Goal: Task Accomplishment & Management: Use online tool/utility

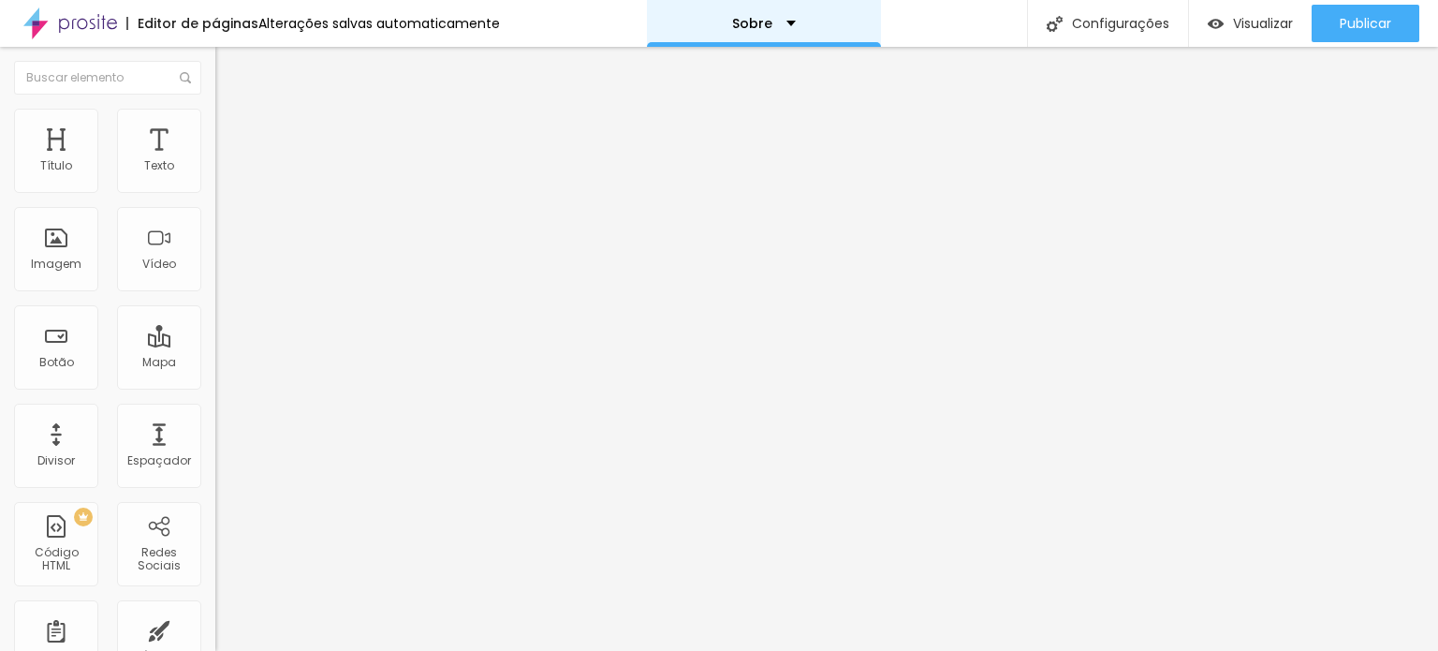
click at [781, 17] on div "Sobre" at bounding box center [764, 23] width 64 height 13
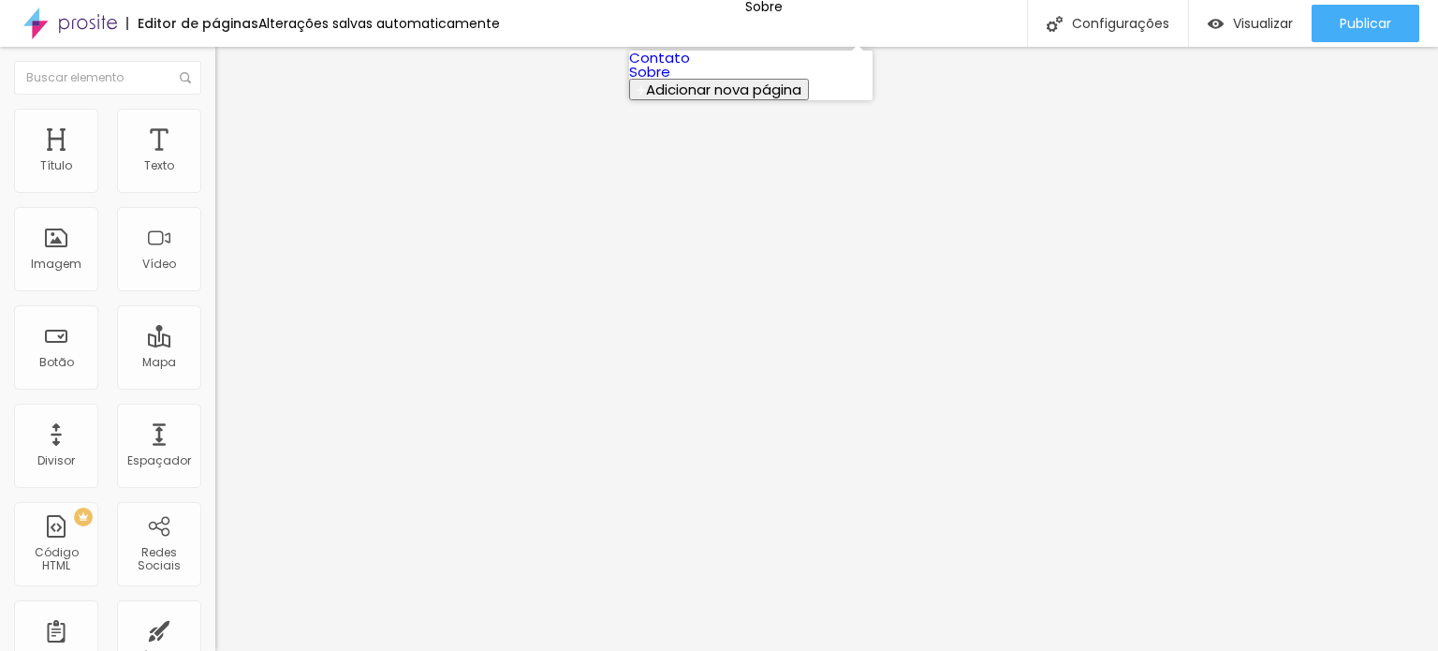
click at [670, 81] on link "Sobre" at bounding box center [649, 72] width 41 height 20
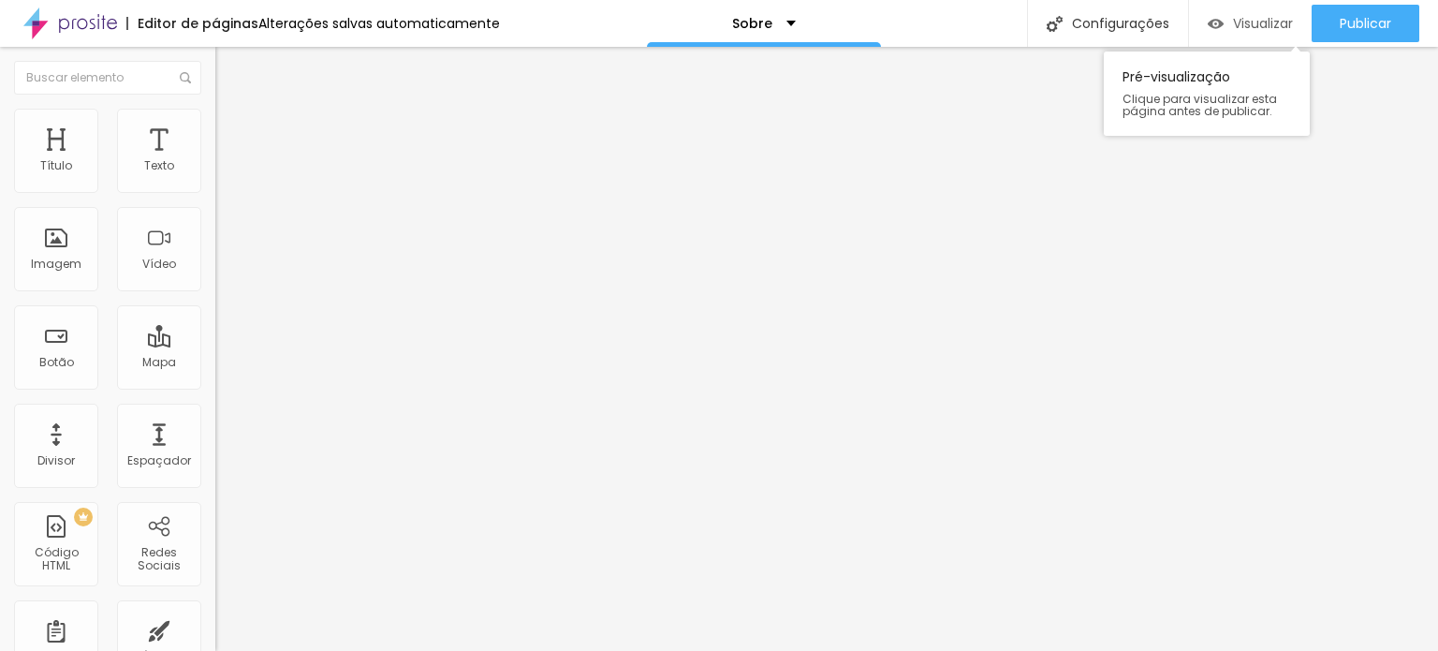
click at [1259, 19] on font "Visualizar" at bounding box center [1263, 23] width 60 height 19
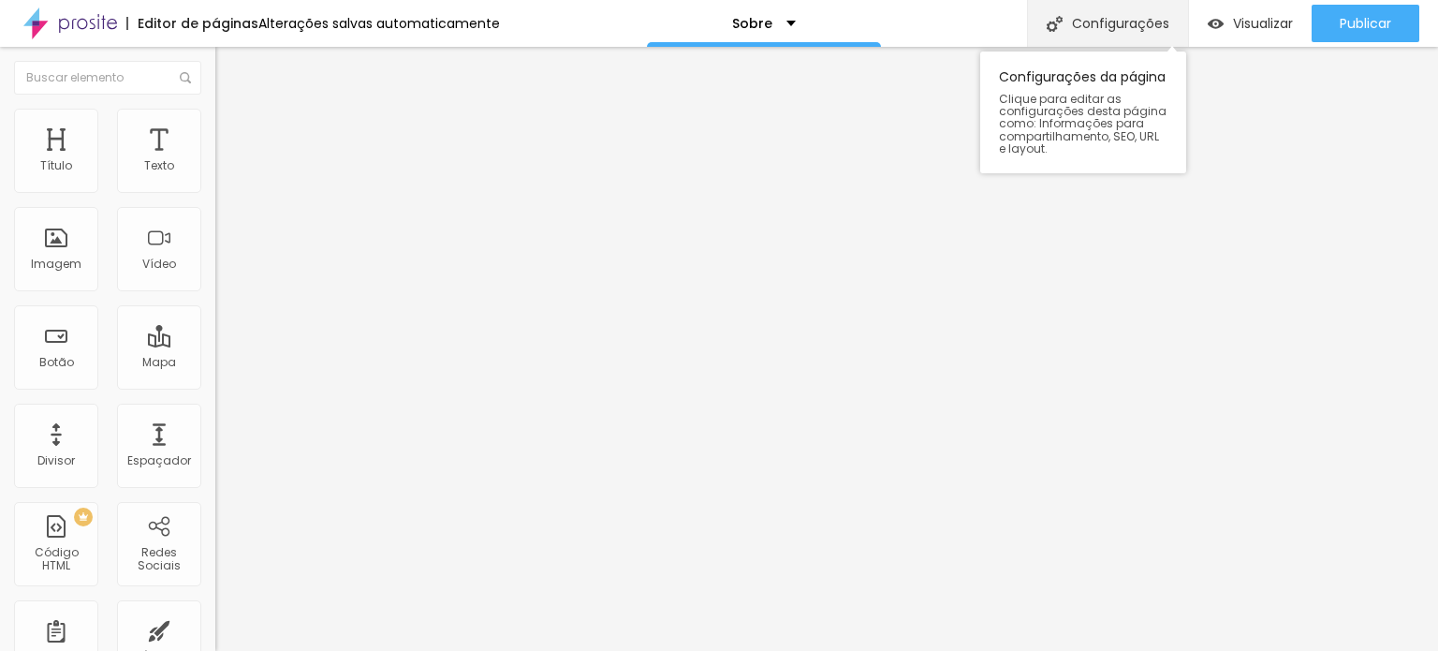
click at [1103, 21] on font "Configurações" at bounding box center [1120, 23] width 97 height 19
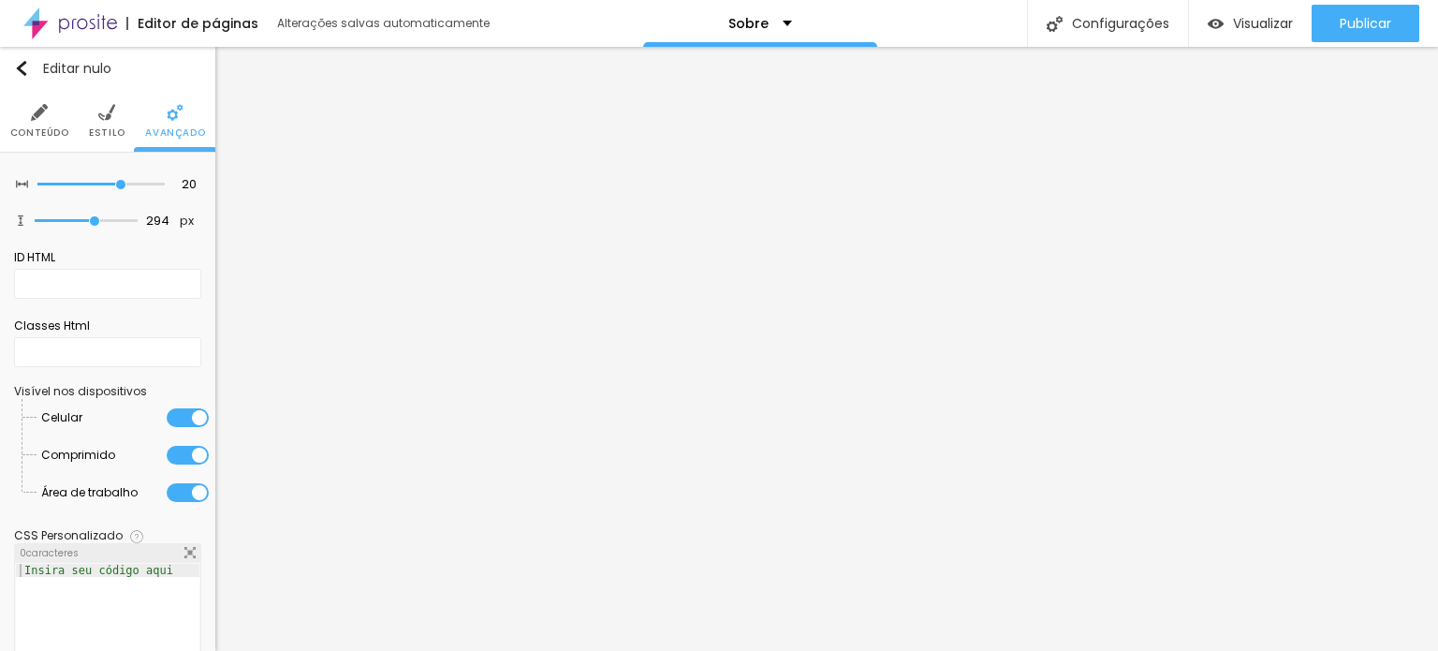
scroll to position [54, 0]
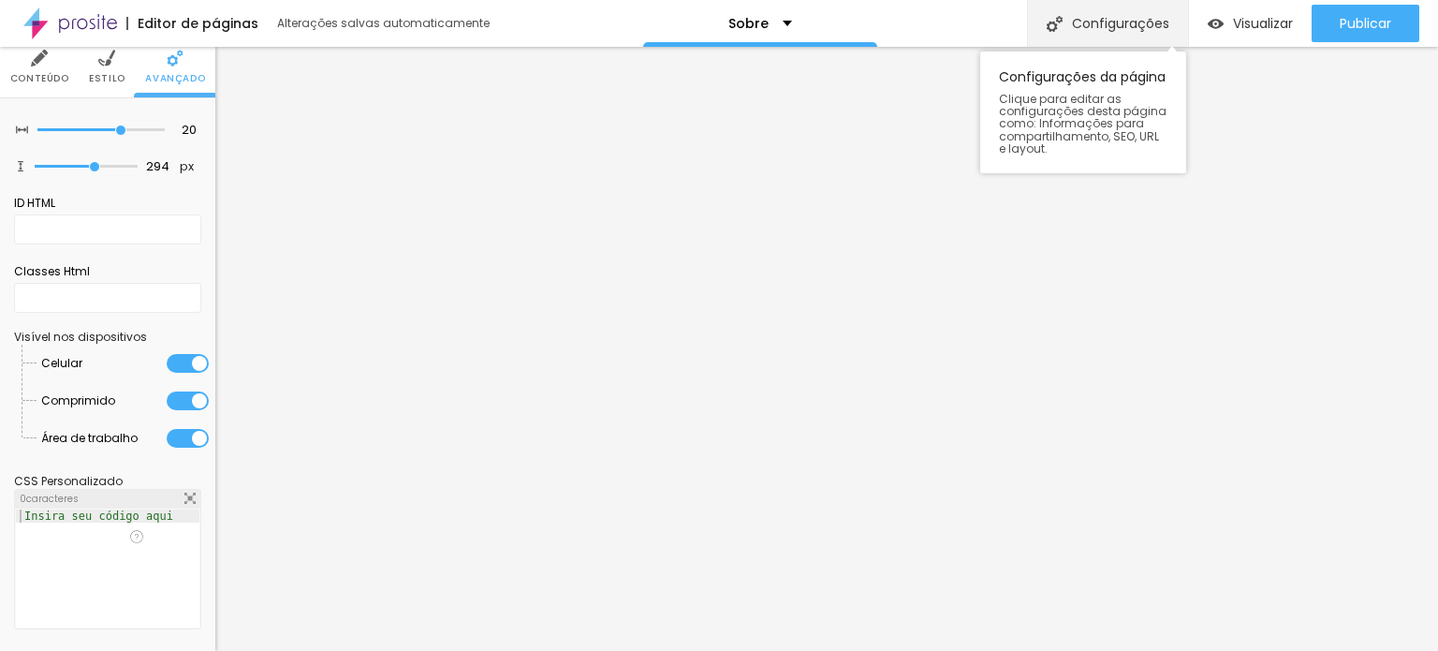
click at [1123, 23] on font "Configurações" at bounding box center [1120, 23] width 97 height 19
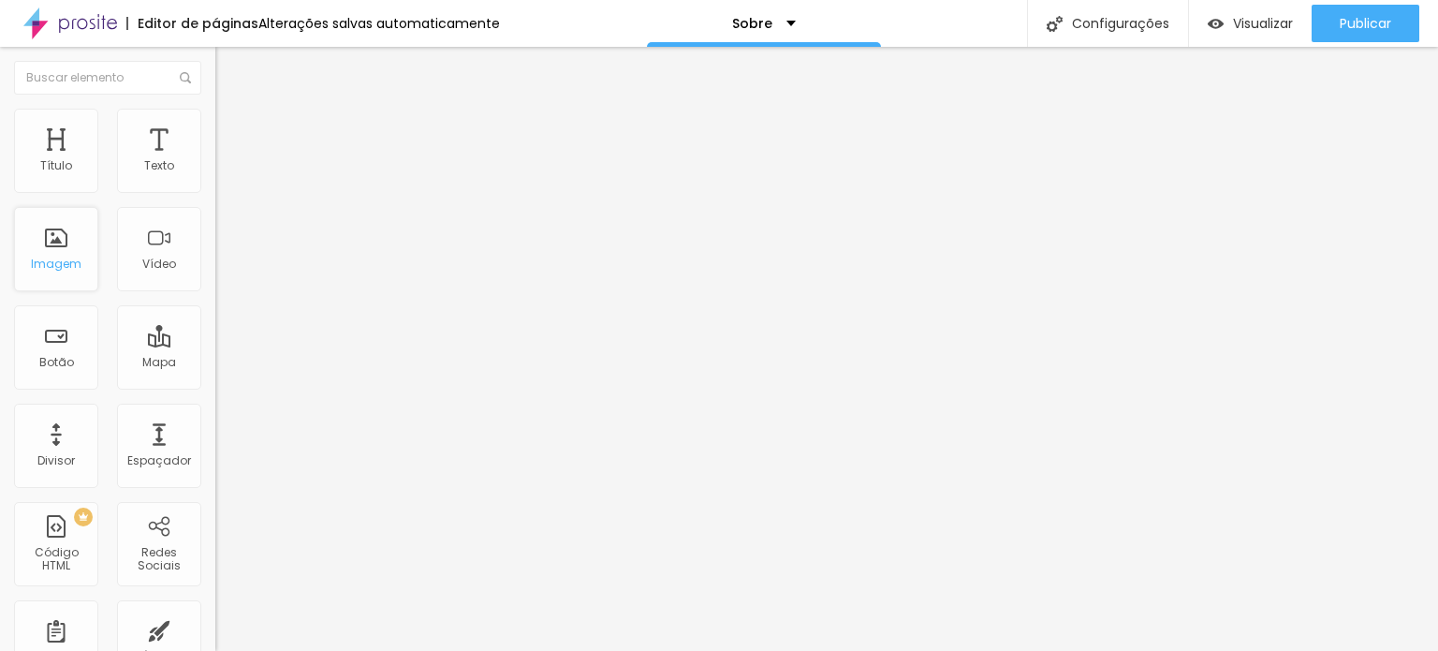
click at [56, 241] on div "Imagem" at bounding box center [56, 249] width 84 height 84
click at [45, 254] on div "Imagem" at bounding box center [56, 249] width 84 height 84
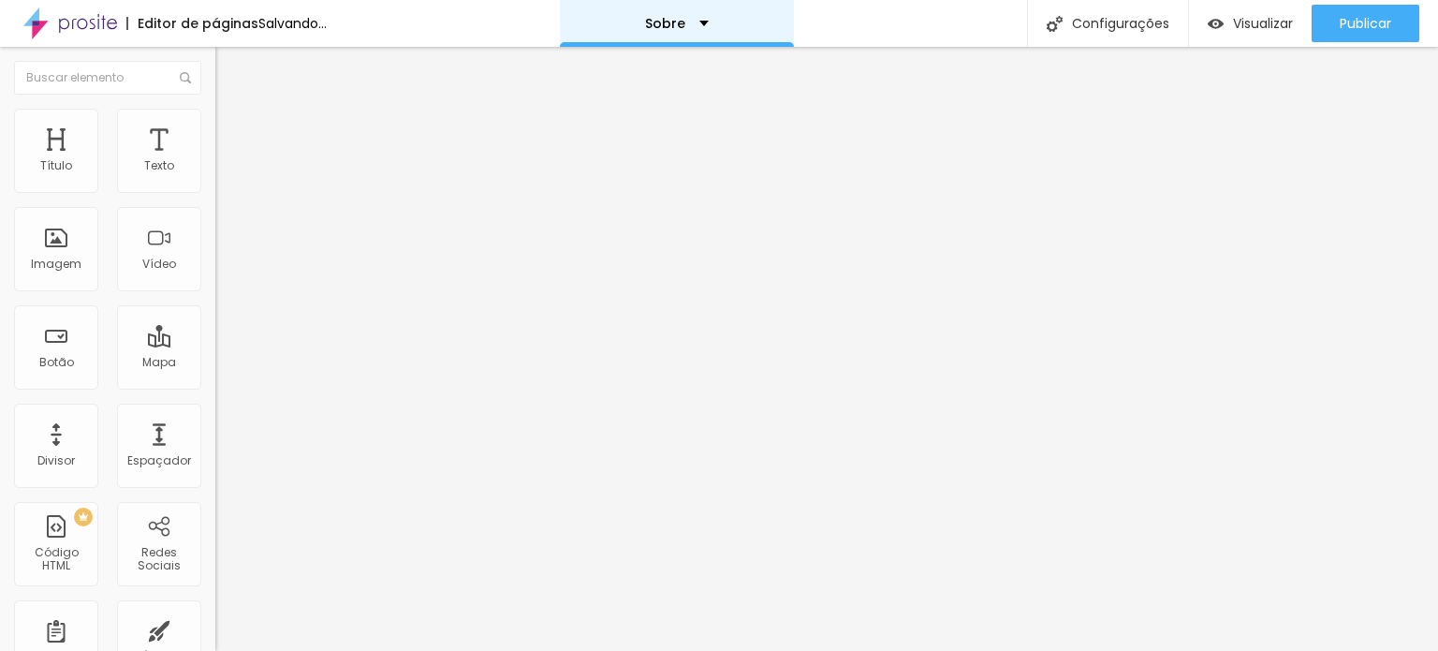
click at [709, 23] on div "Sobre" at bounding box center [677, 23] width 64 height 13
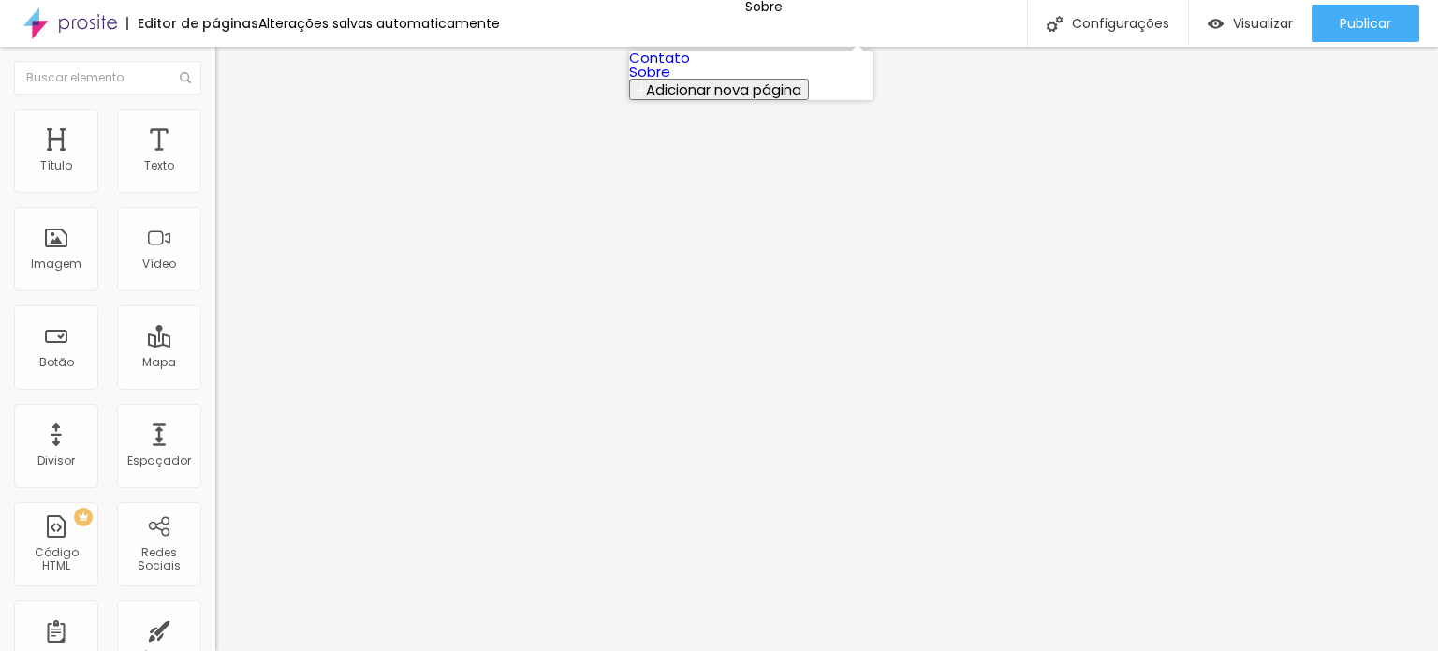
click at [670, 81] on link "Sobre" at bounding box center [649, 72] width 41 height 20
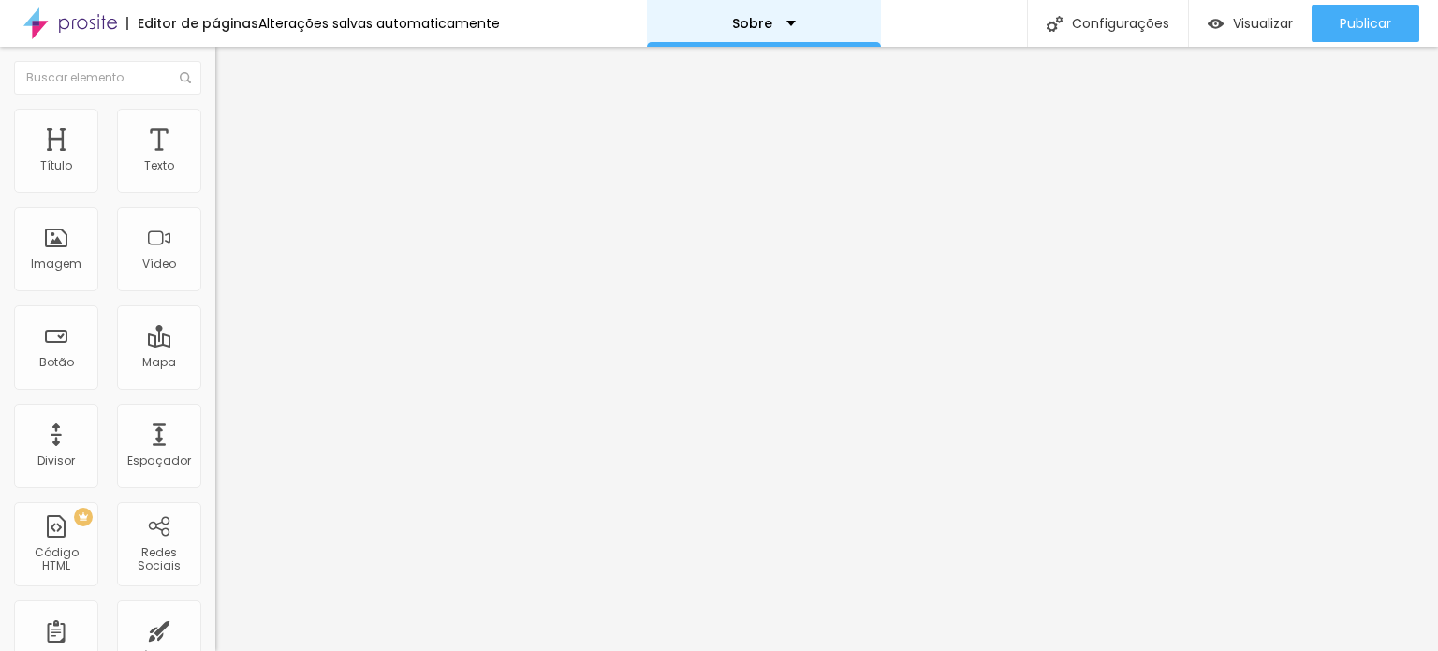
click at [783, 25] on div "Sobre" at bounding box center [764, 23] width 64 height 13
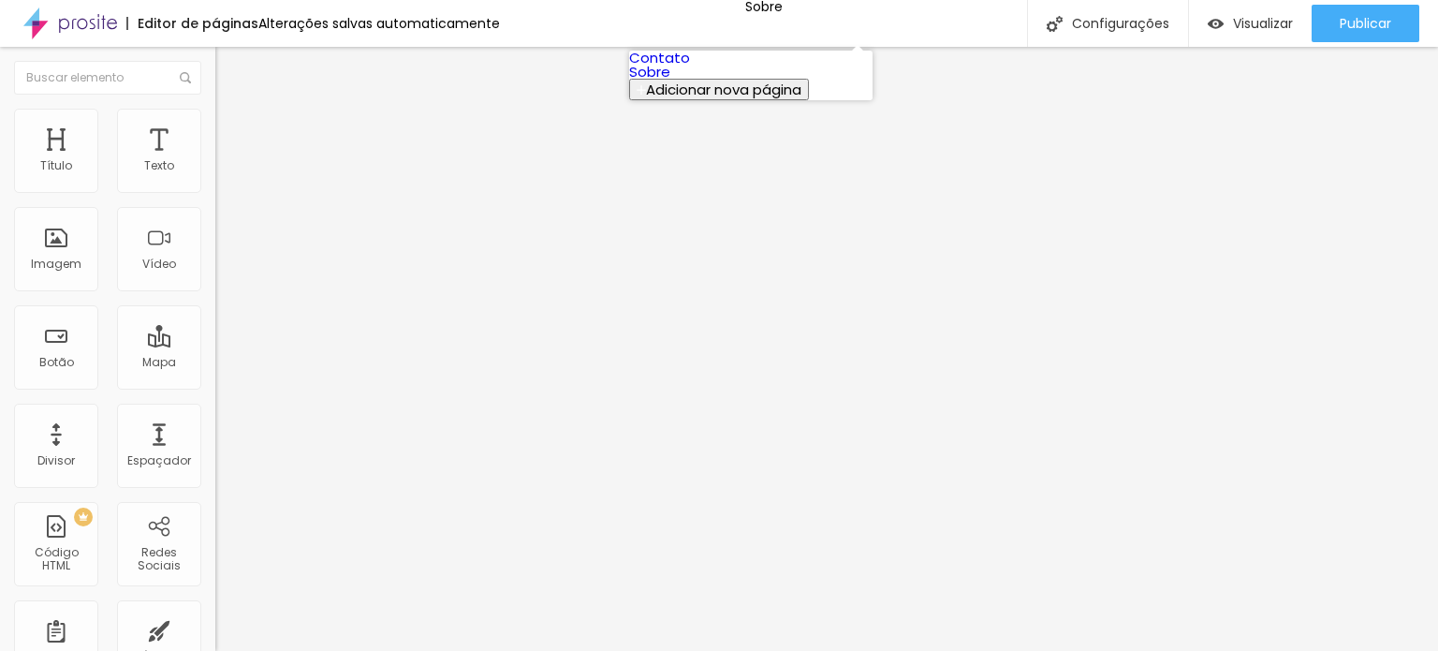
click at [750, 99] on font "Adicionar nova página" at bounding box center [723, 90] width 155 height 20
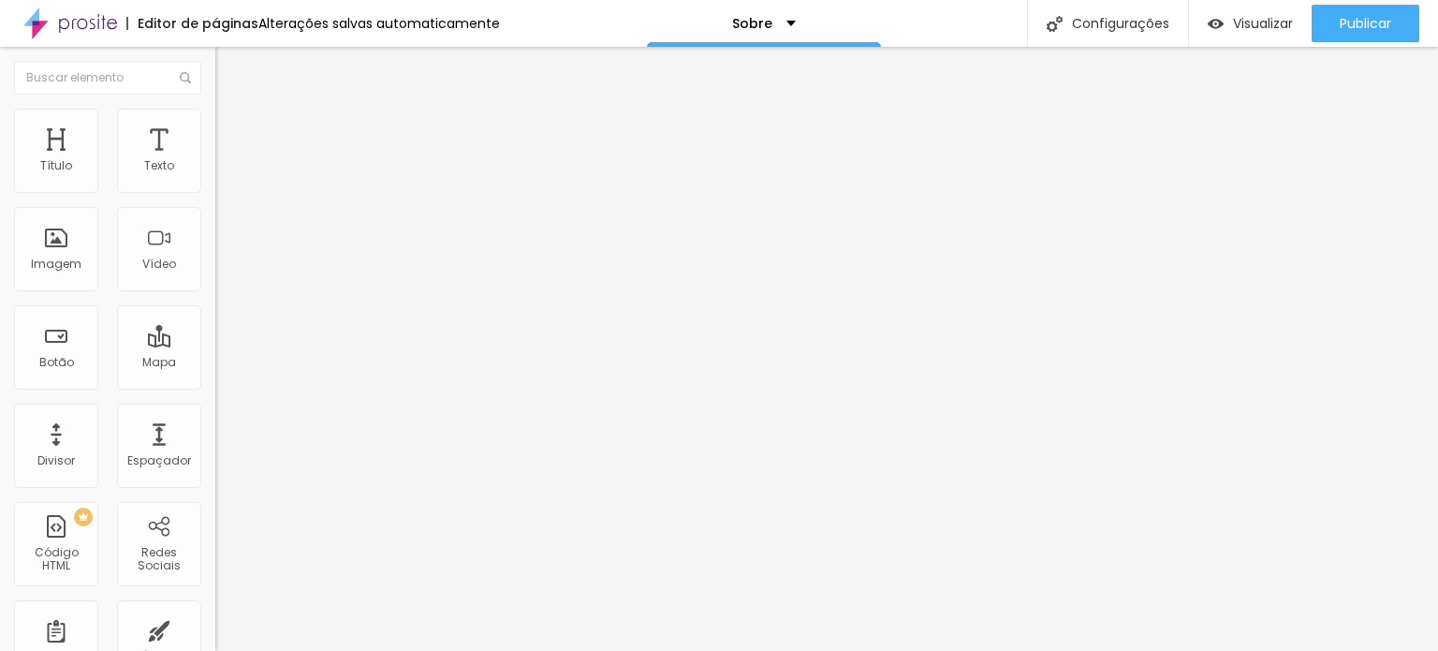
click at [1255, 22] on font "Visualizar" at bounding box center [1263, 23] width 60 height 19
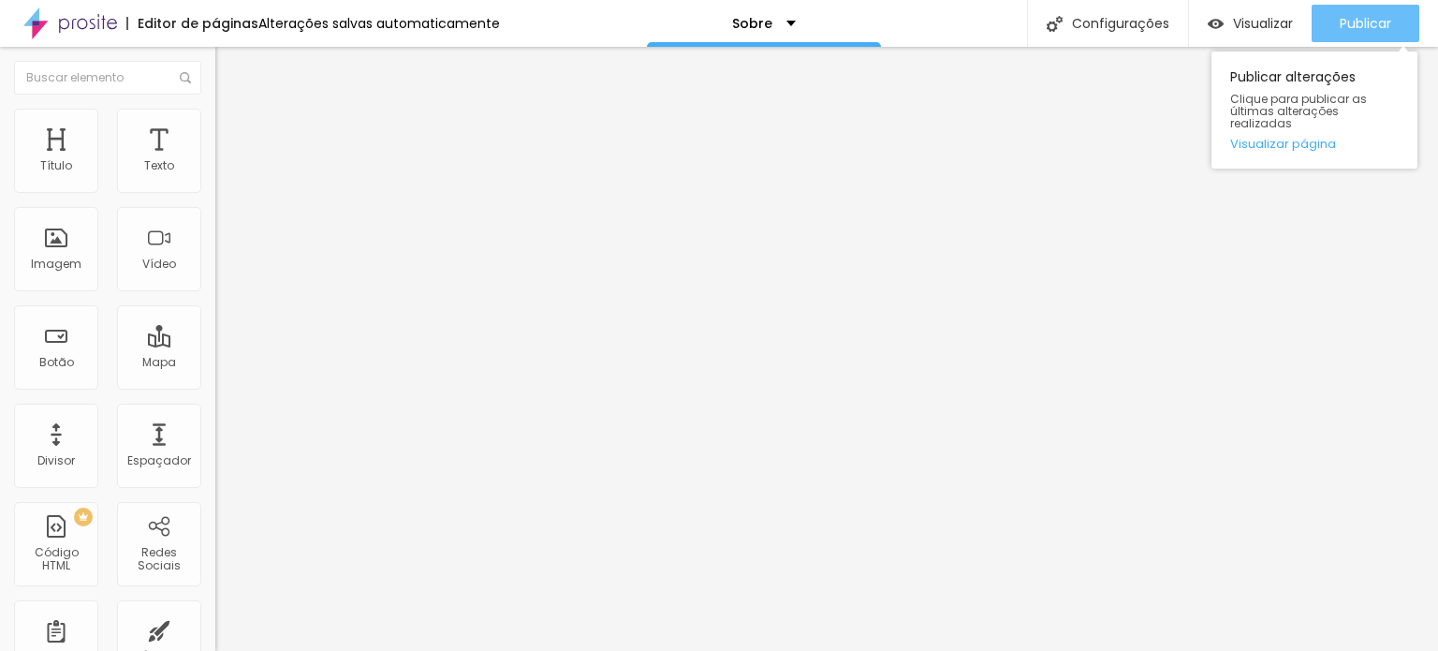
click at [1333, 25] on button "Publicar" at bounding box center [1366, 23] width 108 height 37
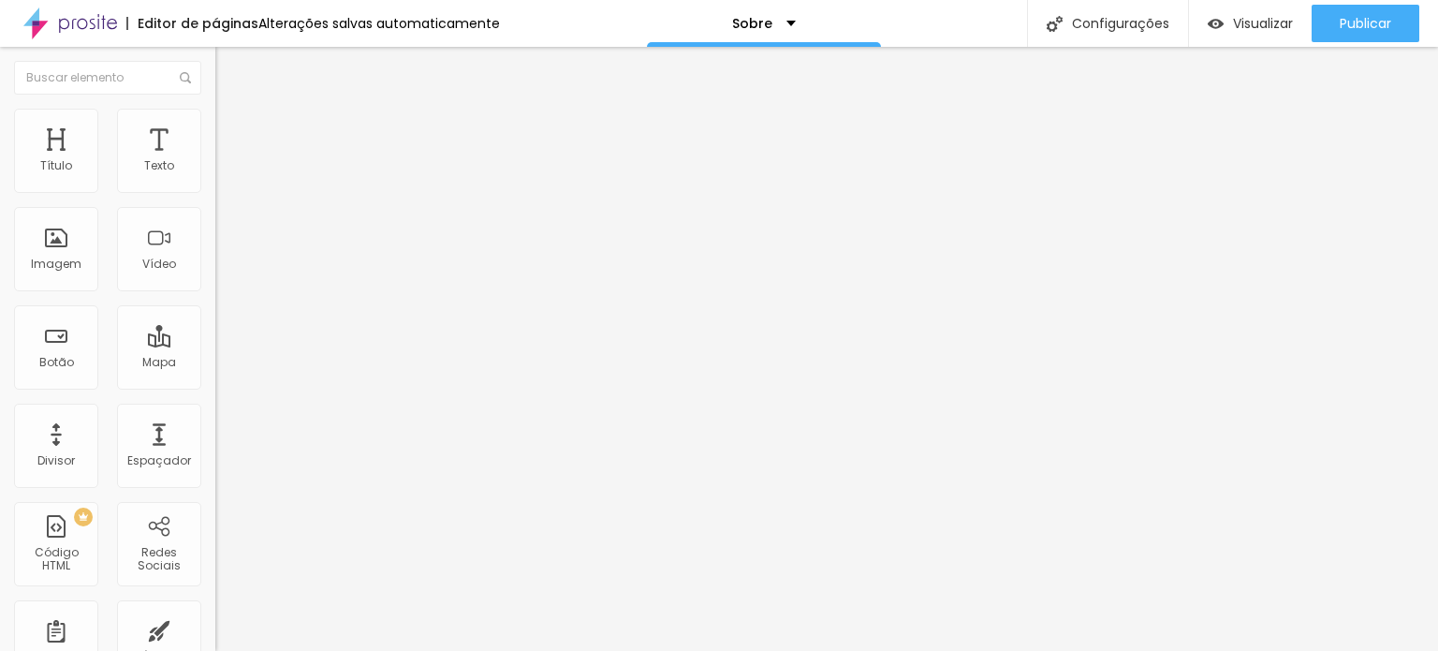
click at [215, 125] on li "Estilo" at bounding box center [322, 118] width 215 height 19
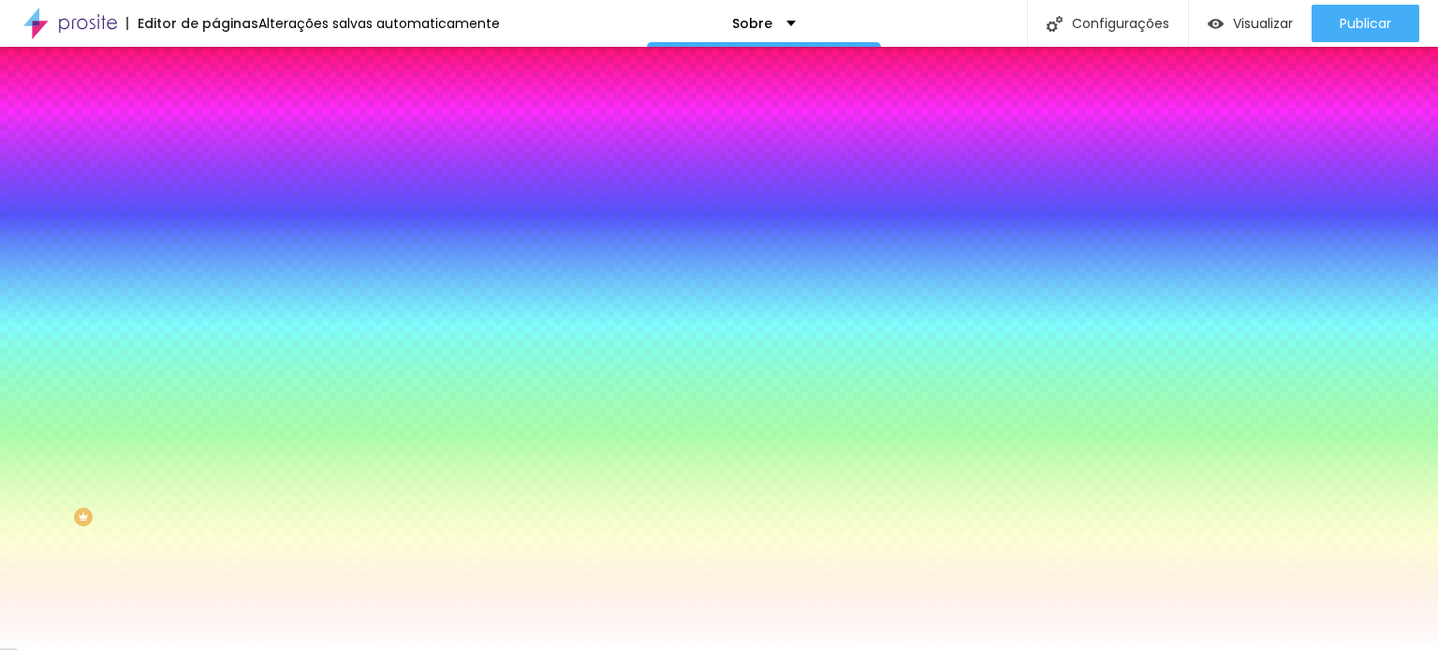
click at [215, 127] on li "Avançado" at bounding box center [322, 136] width 215 height 19
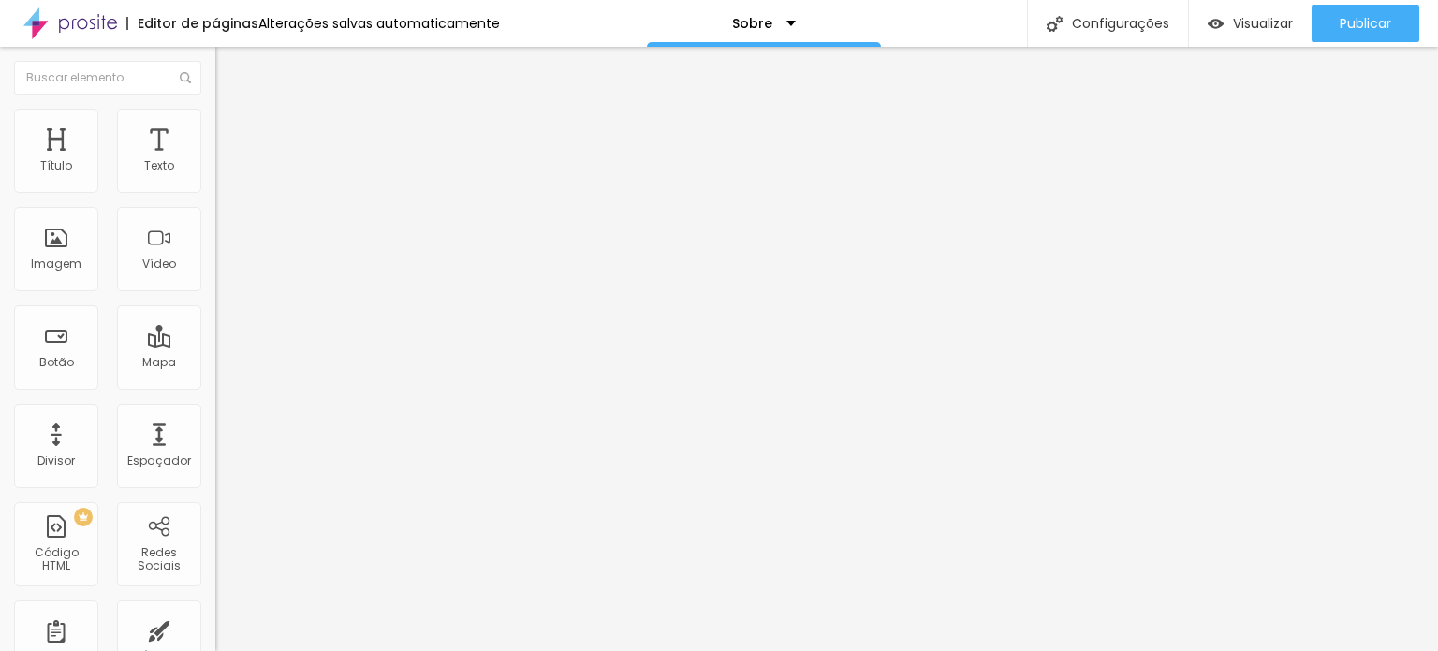
click at [215, 107] on img at bounding box center [223, 98] width 17 height 17
click at [86, 23] on img at bounding box center [70, 23] width 94 height 47
type input "15"
type input "14"
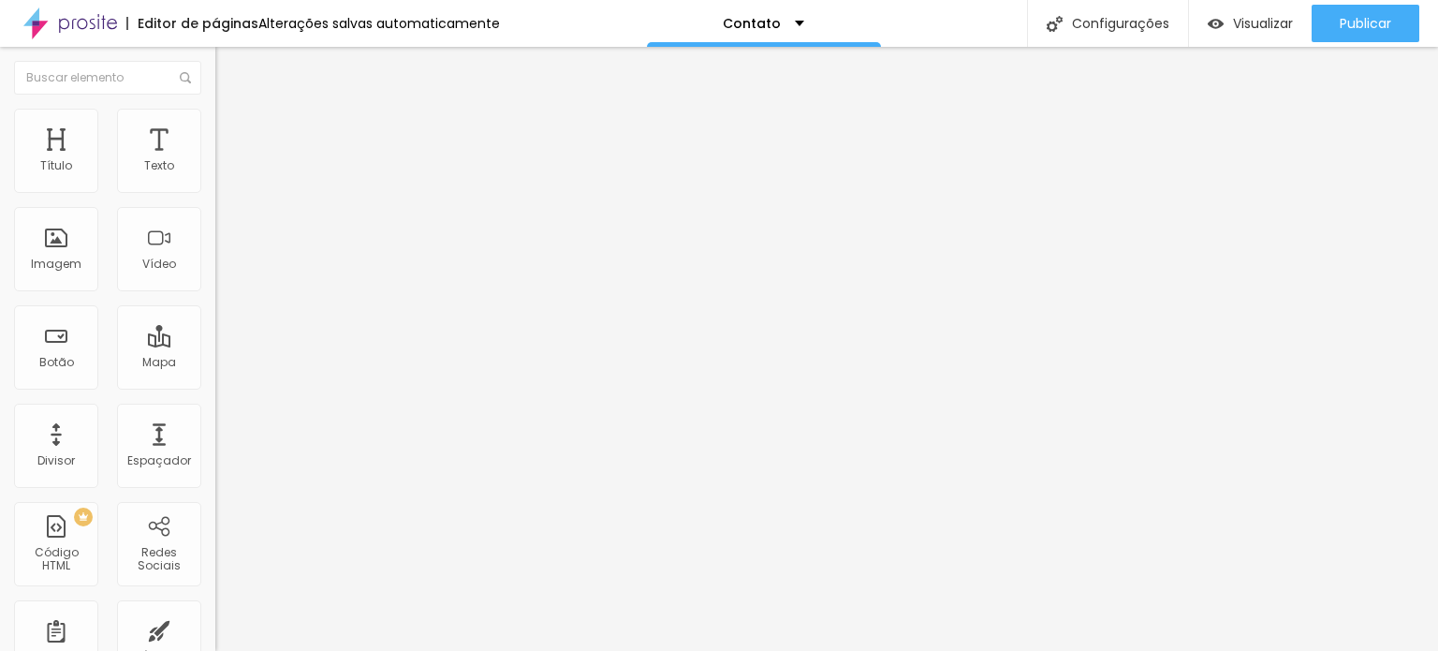
type input "14"
type input "13"
type input "14"
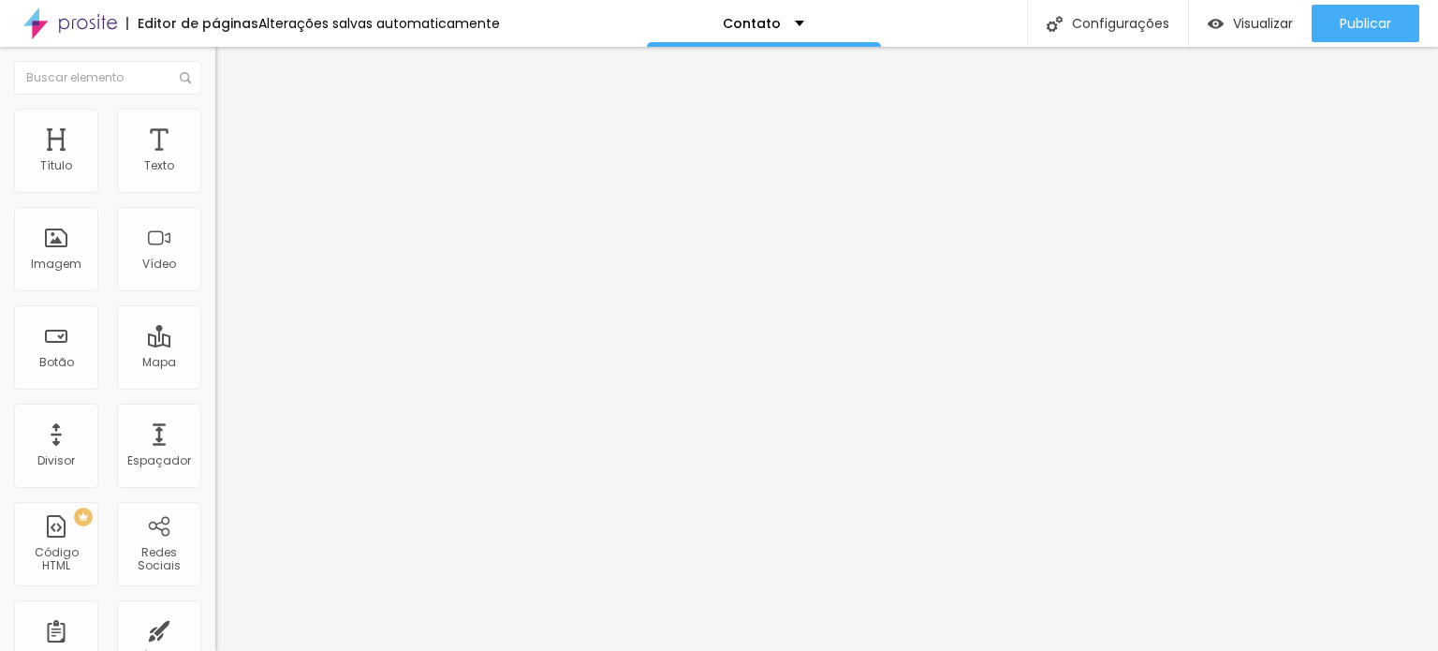
type input "15"
type input "20"
type input "21"
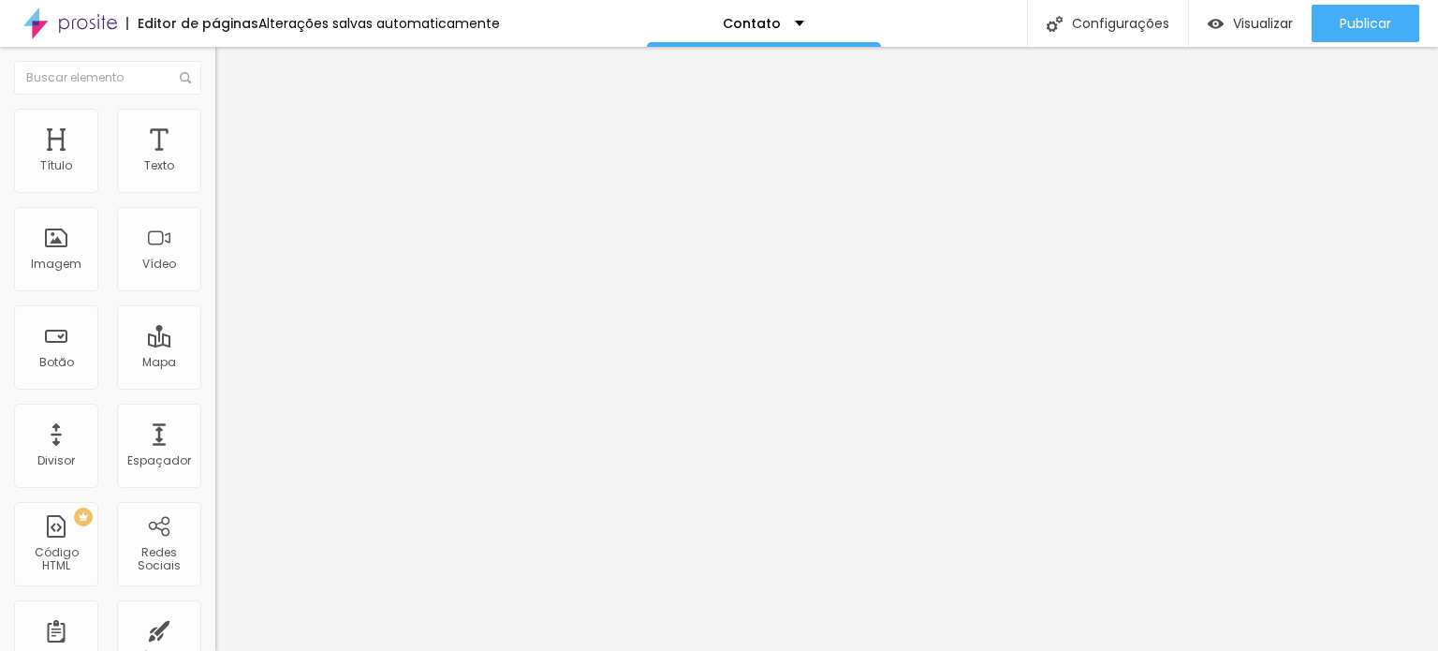
type input "21"
type input "22"
type input "23"
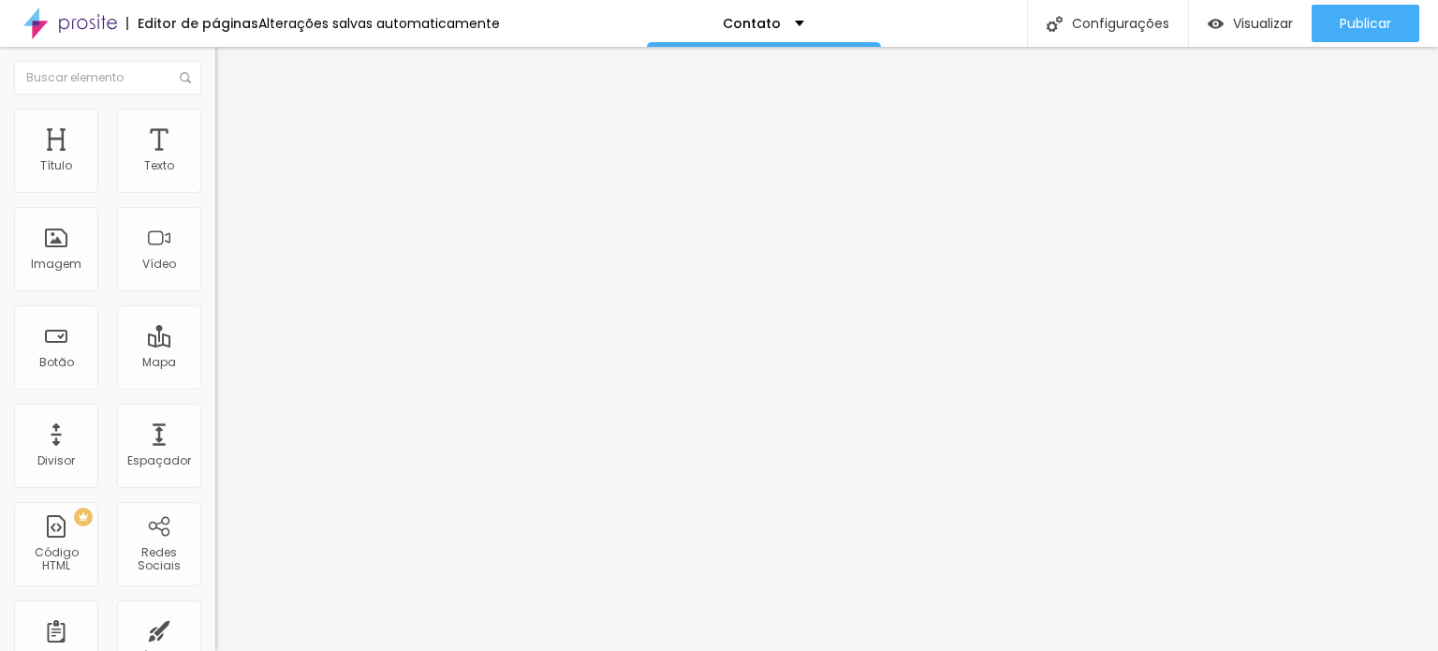
type input "24"
type input "25"
type input "26"
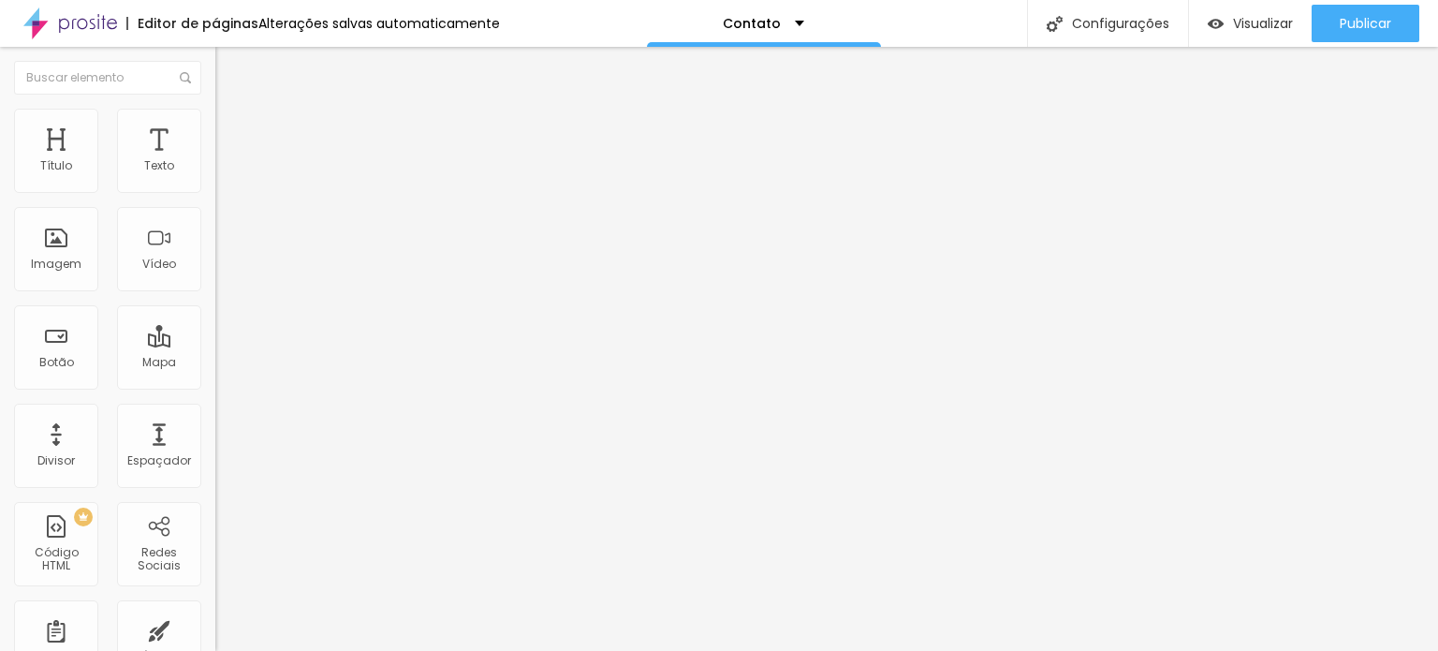
type input "26"
type input "27"
type input "28"
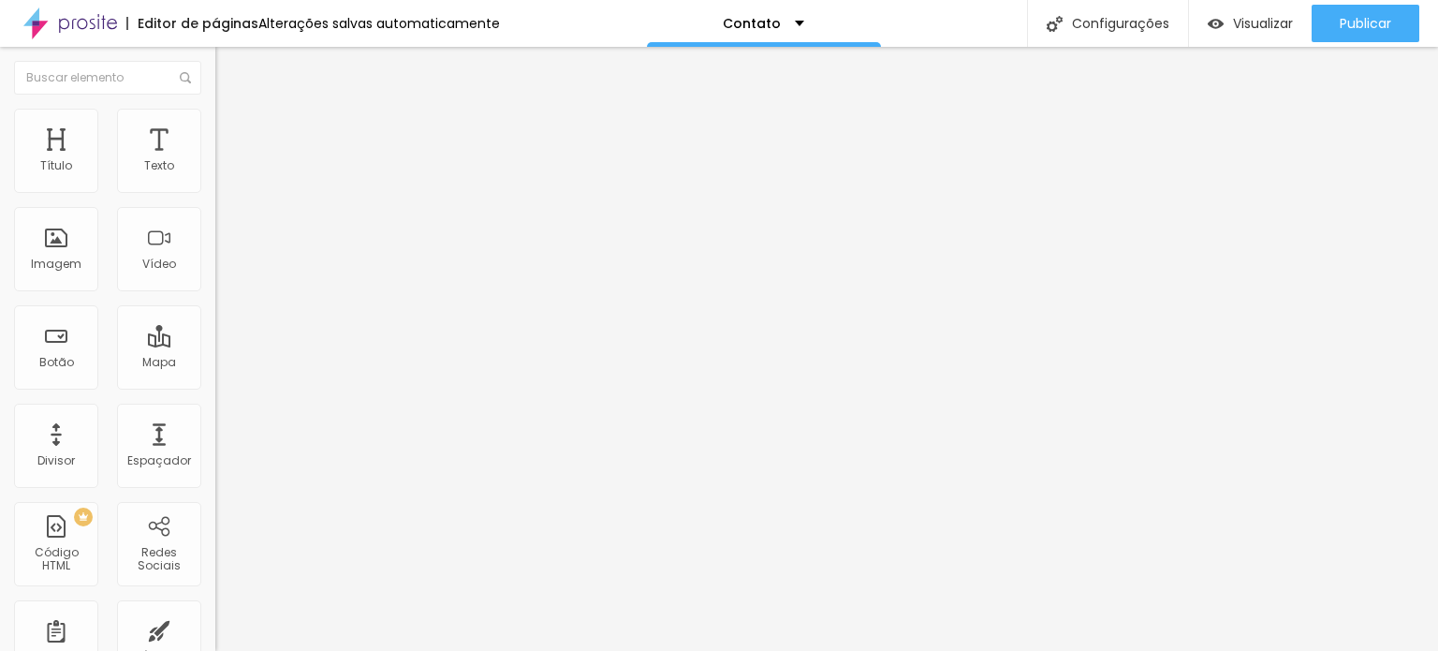
type input "29"
type input "30"
type input "32"
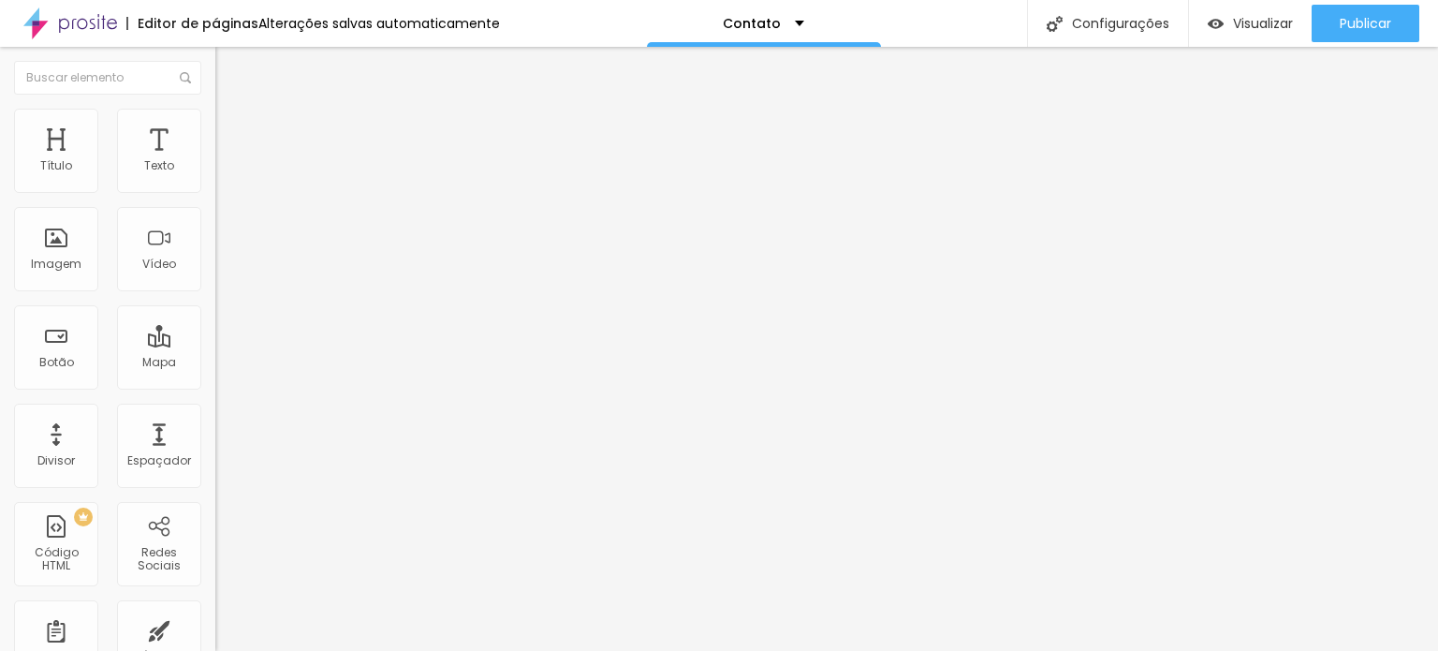
type input "32"
type input "31"
type input "29"
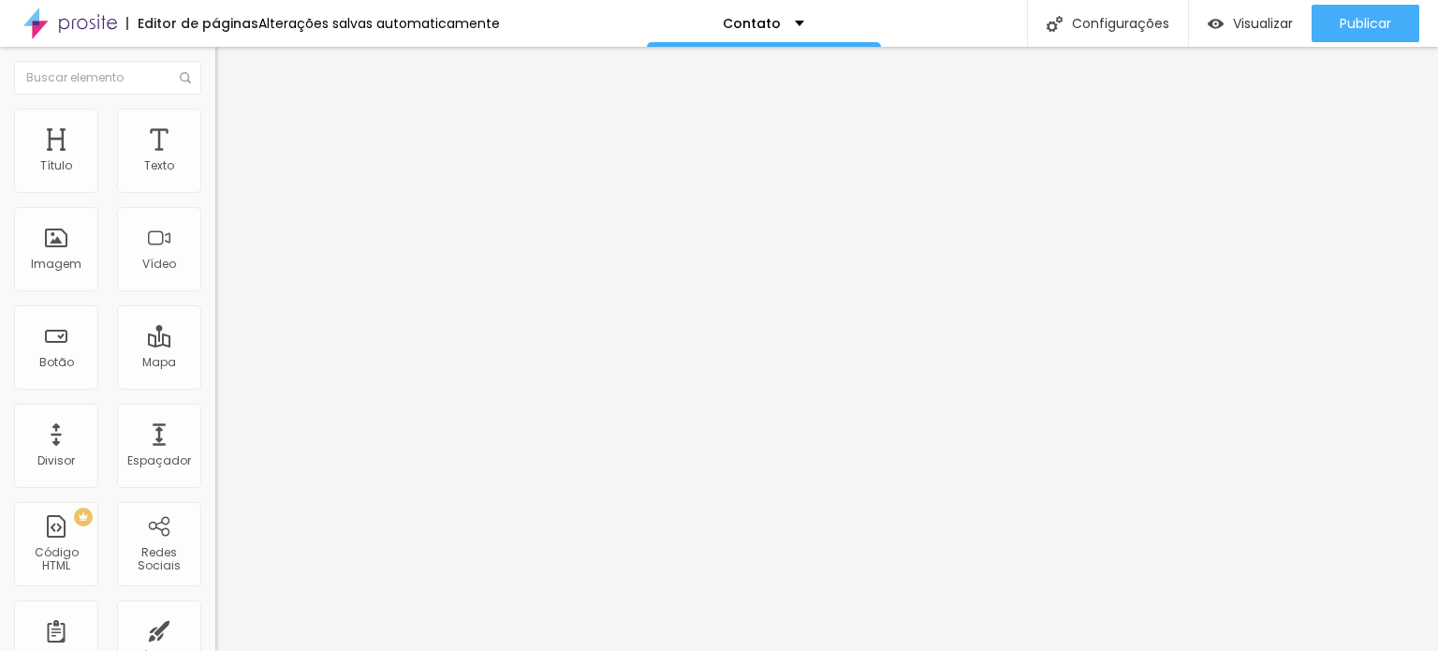
type input "27"
type input "26"
type input "25"
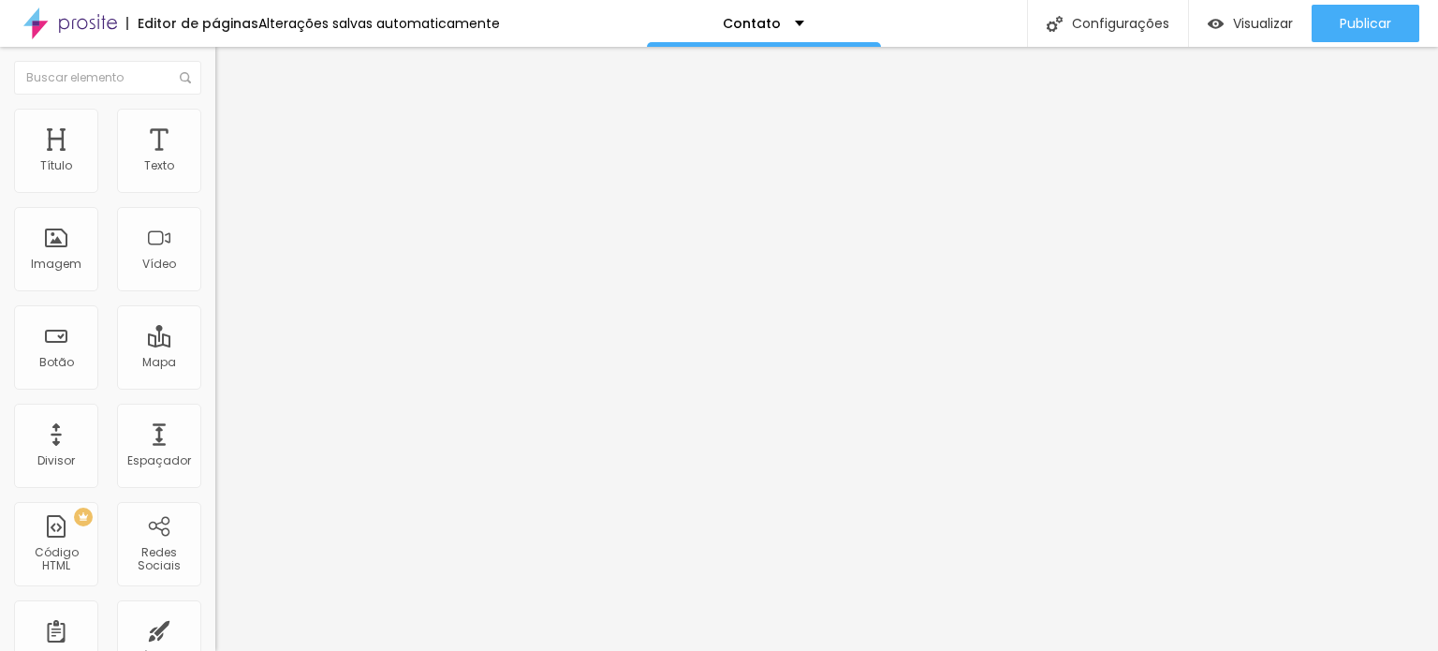
type input "25"
type input "24"
type input "23"
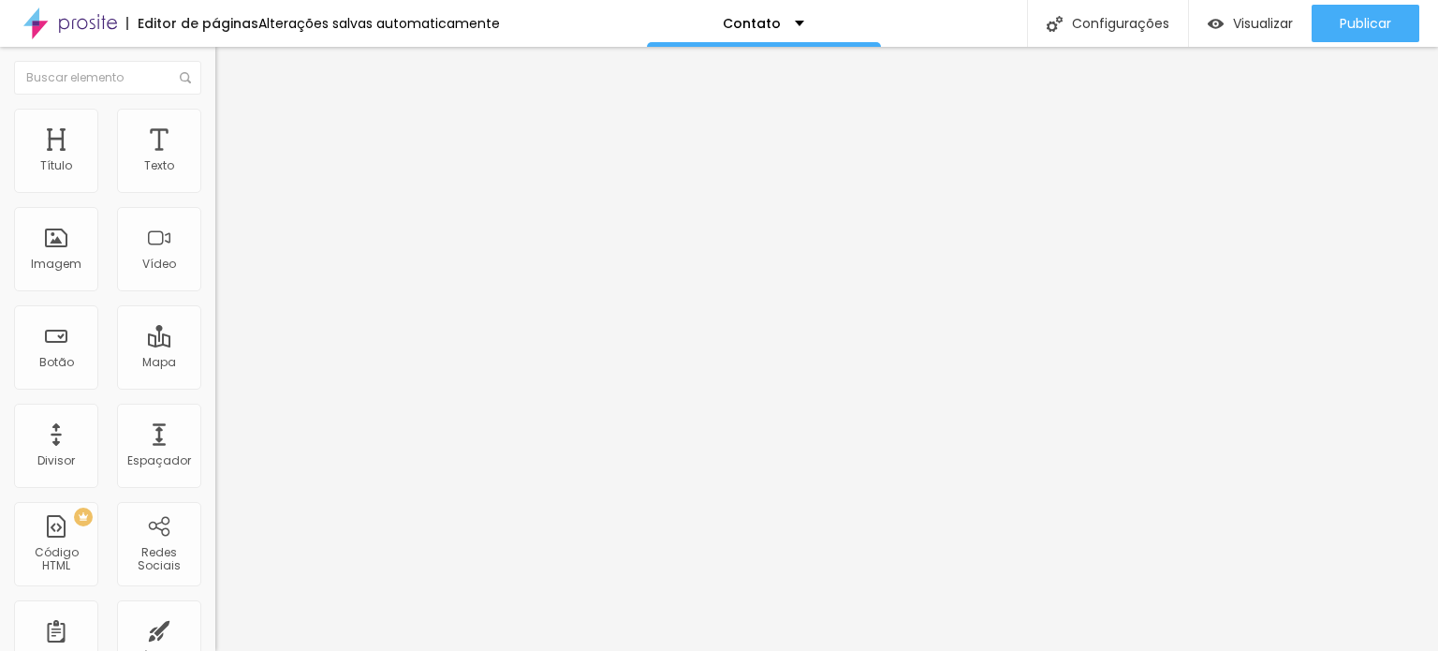
type input "22"
type input "21"
type input "20"
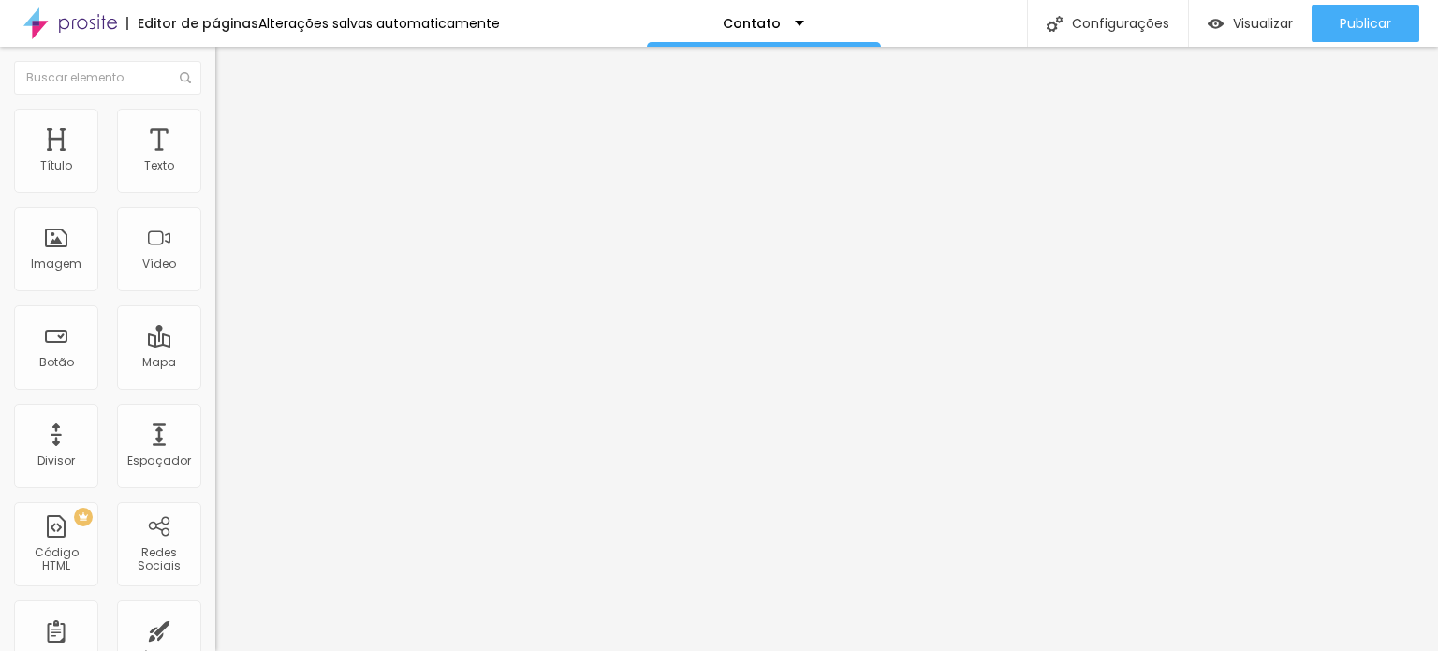
type input "20"
type input "19"
type input "18"
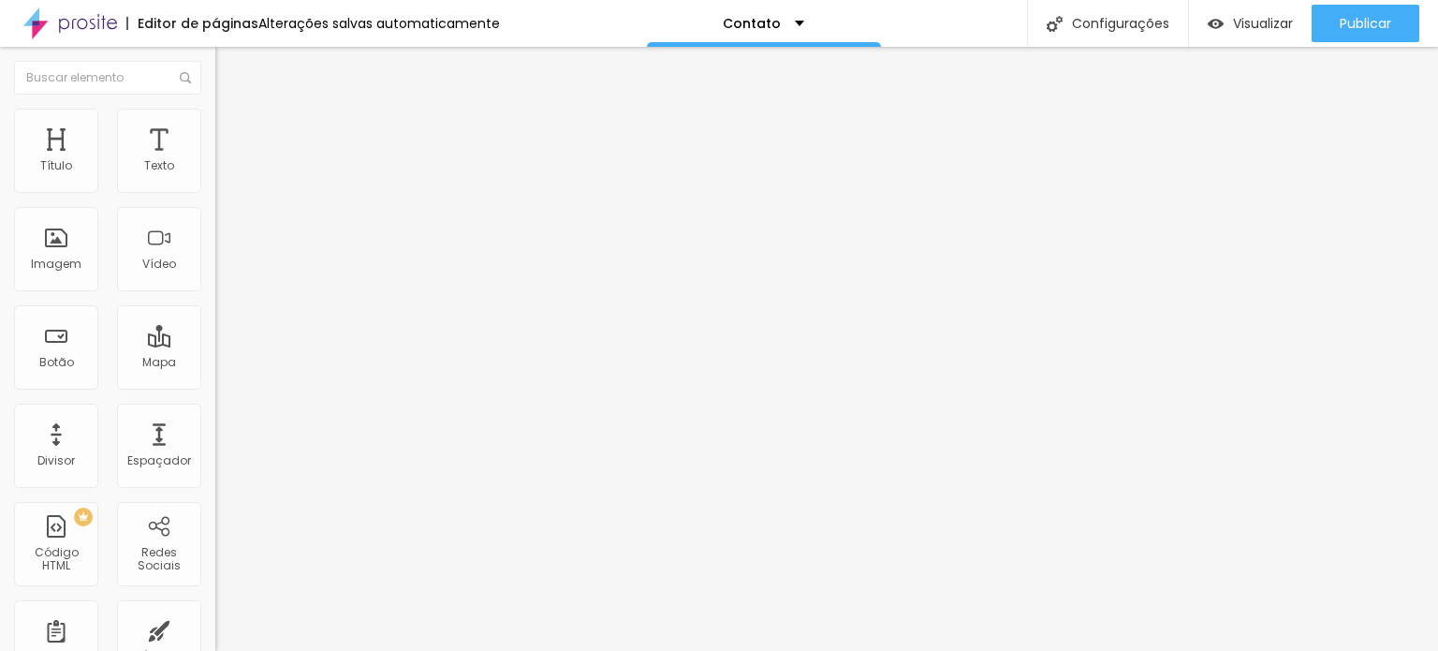
type input "17"
click at [215, 345] on input "range" at bounding box center [275, 352] width 121 height 15
type input "0.1"
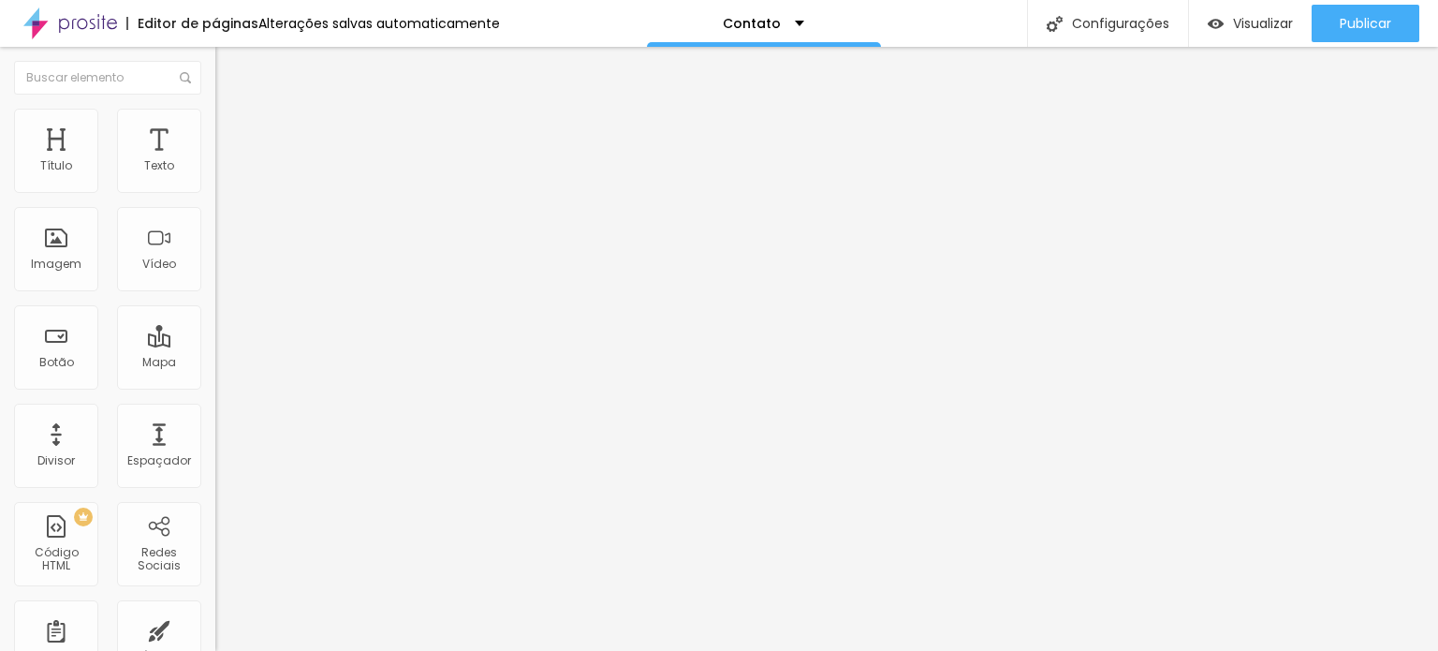
type input "0.1"
type input "2.1"
type input "3.2"
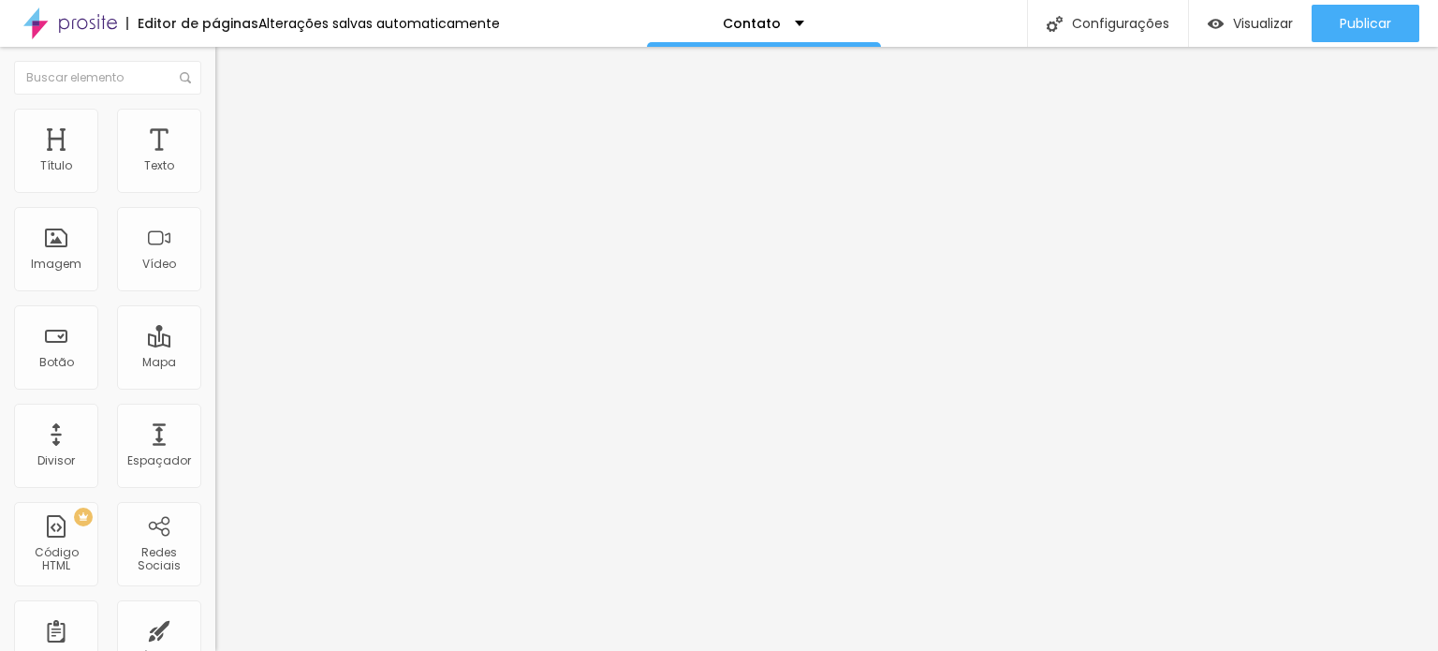
type input "3.3"
type input "3.4"
type input "3.5"
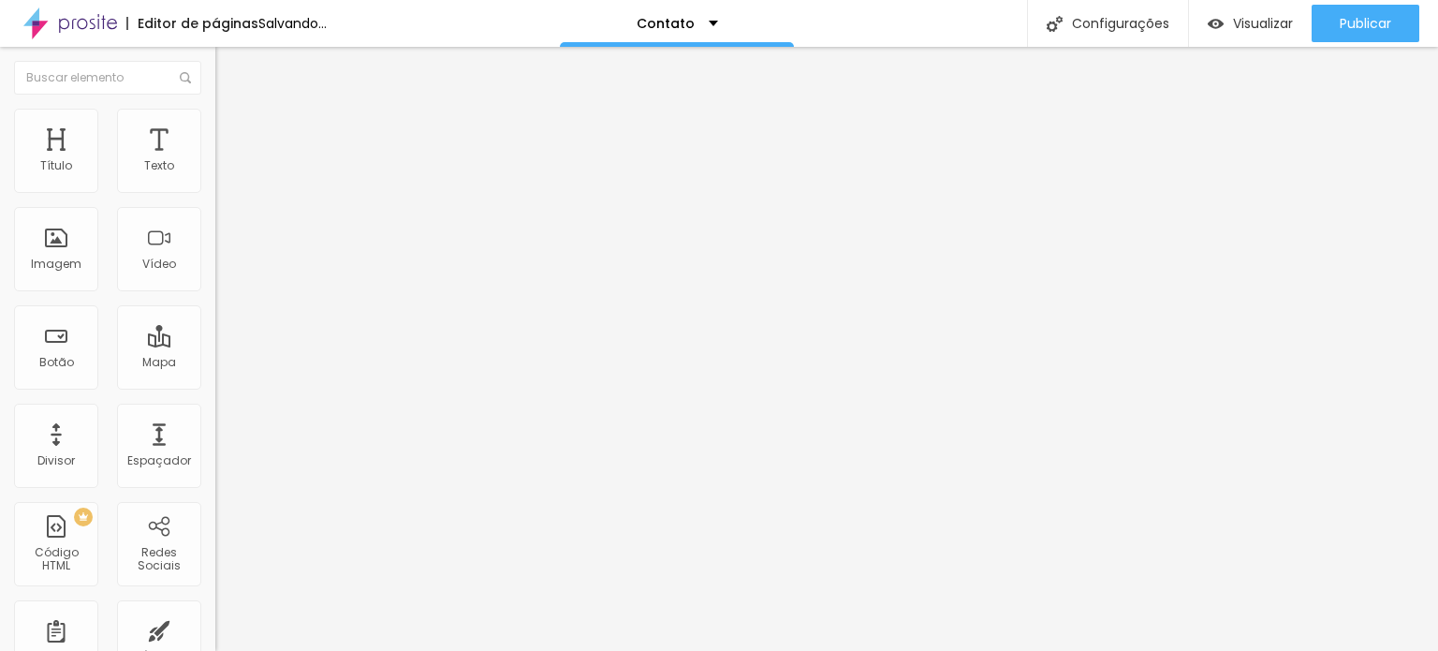
type input "3.5"
type input "3.6"
type input "3.7"
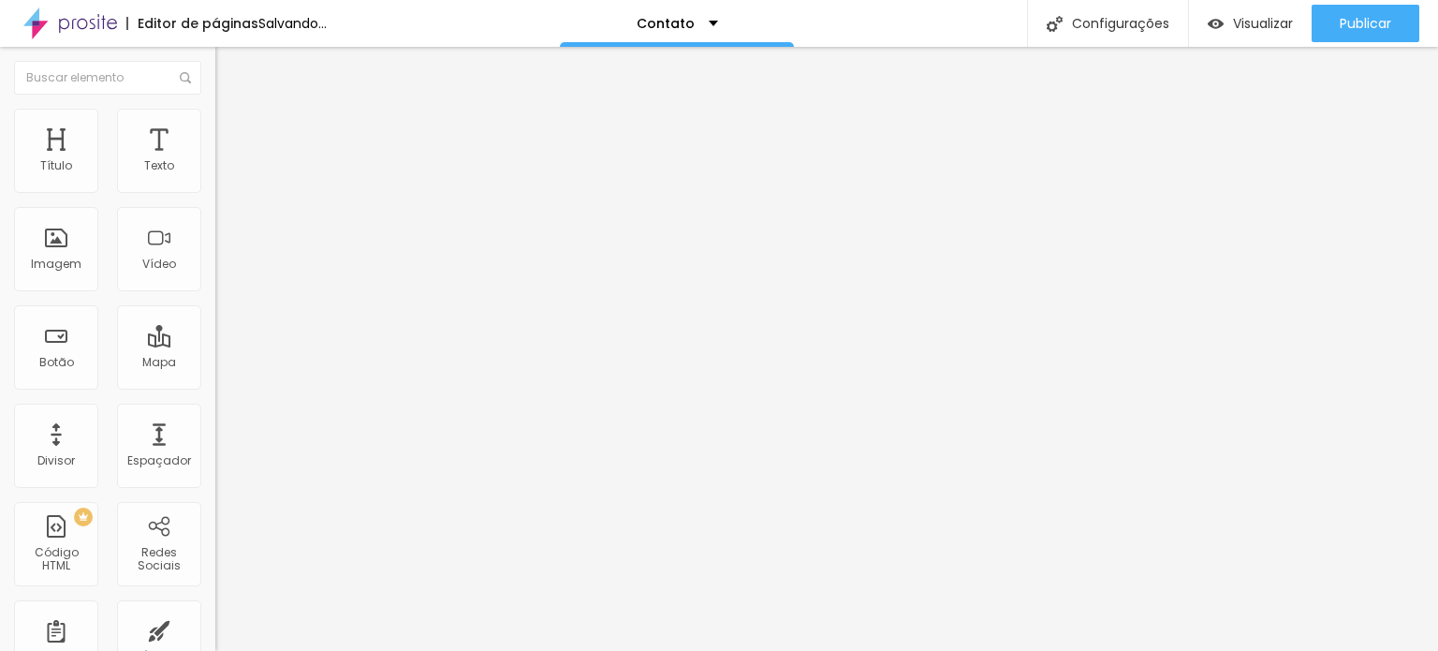
type input "3.8"
type input "3.9"
type input "4.8"
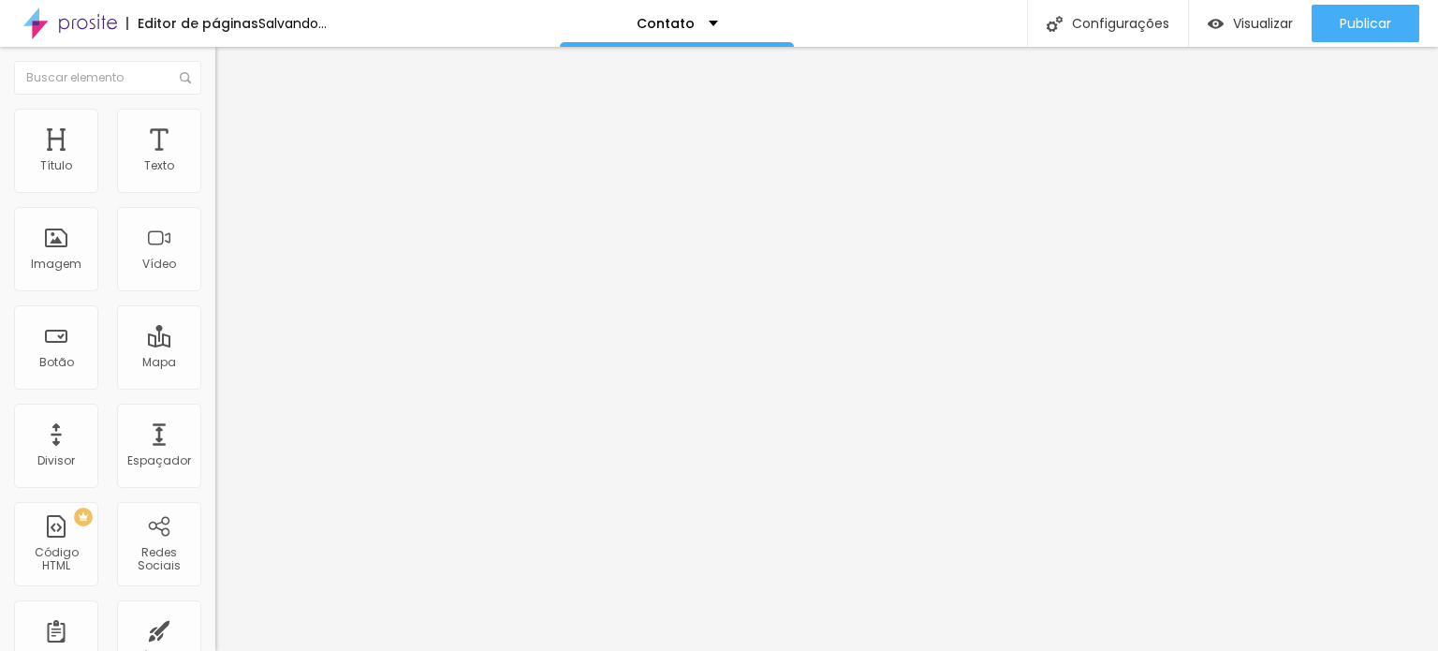
type input "4.8"
type input "5.5"
type input "5.9"
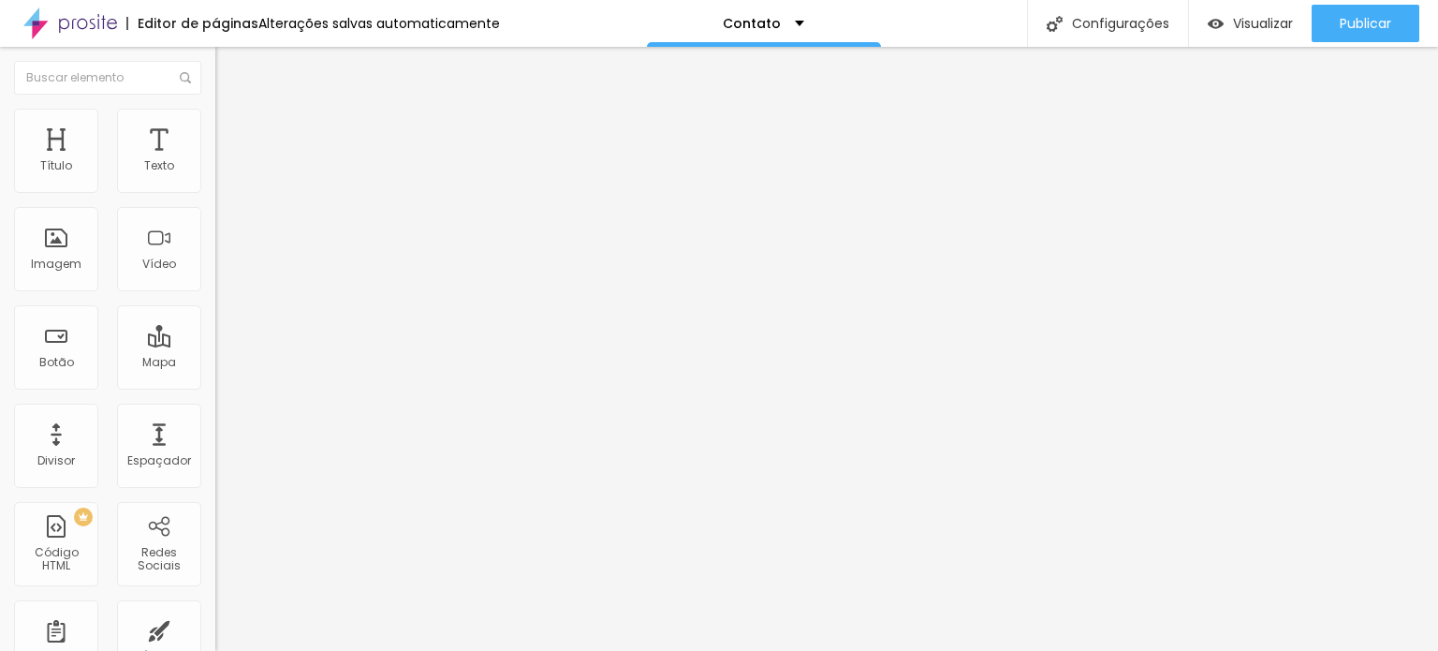
type input "6"
type input "6.1"
type input "6.2"
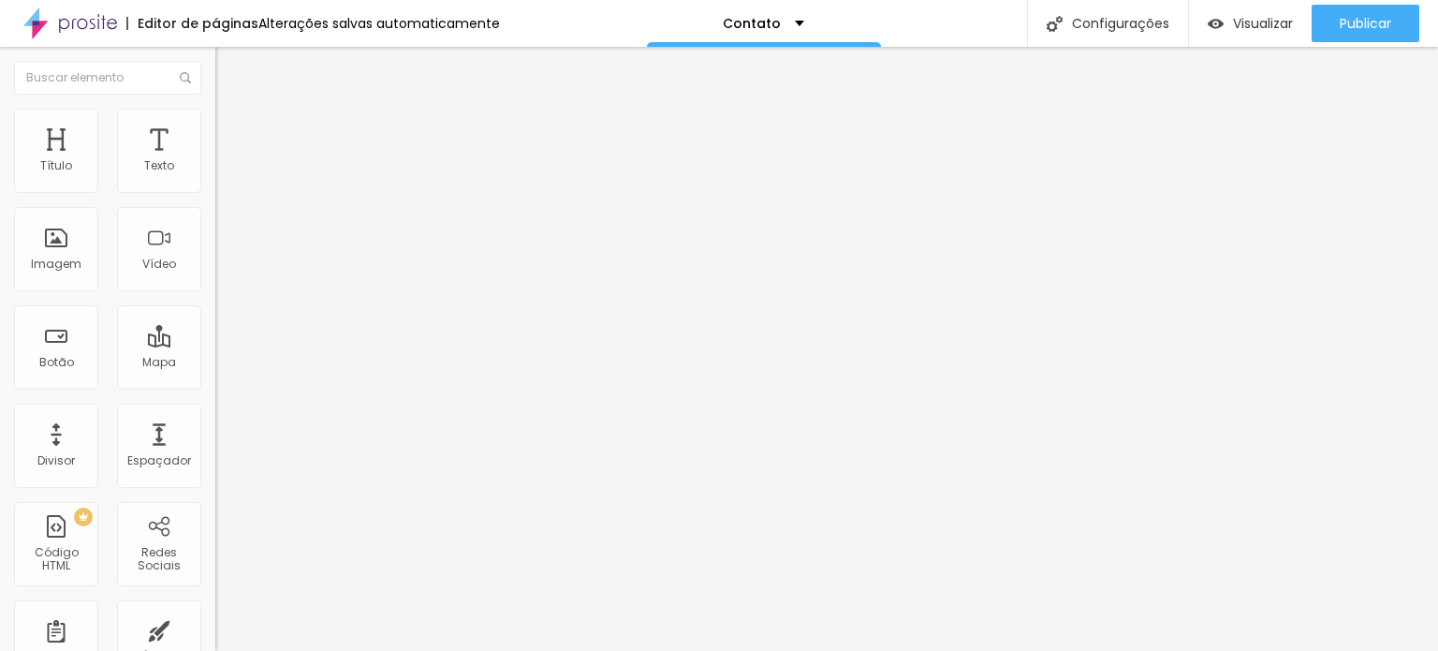
type input "6.2"
type input "6.3"
type input "6.4"
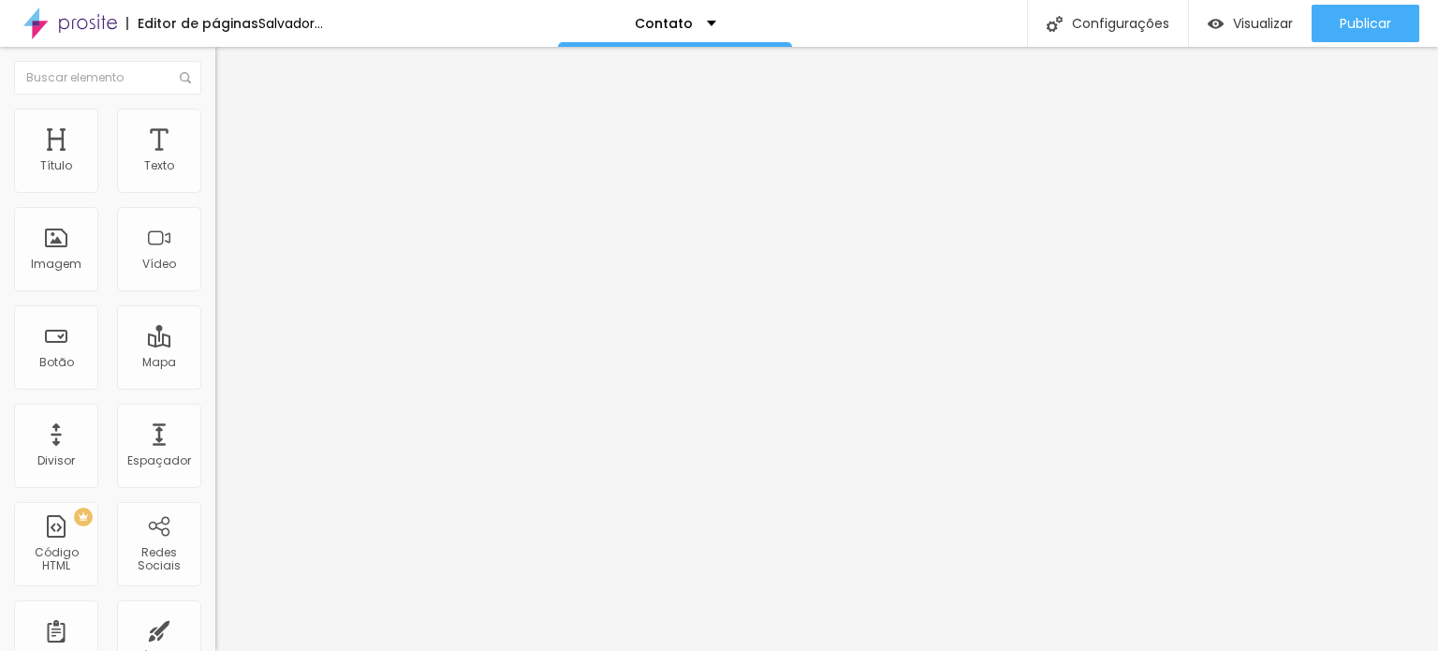
type input "6.5"
type input "6.6"
type input "6.7"
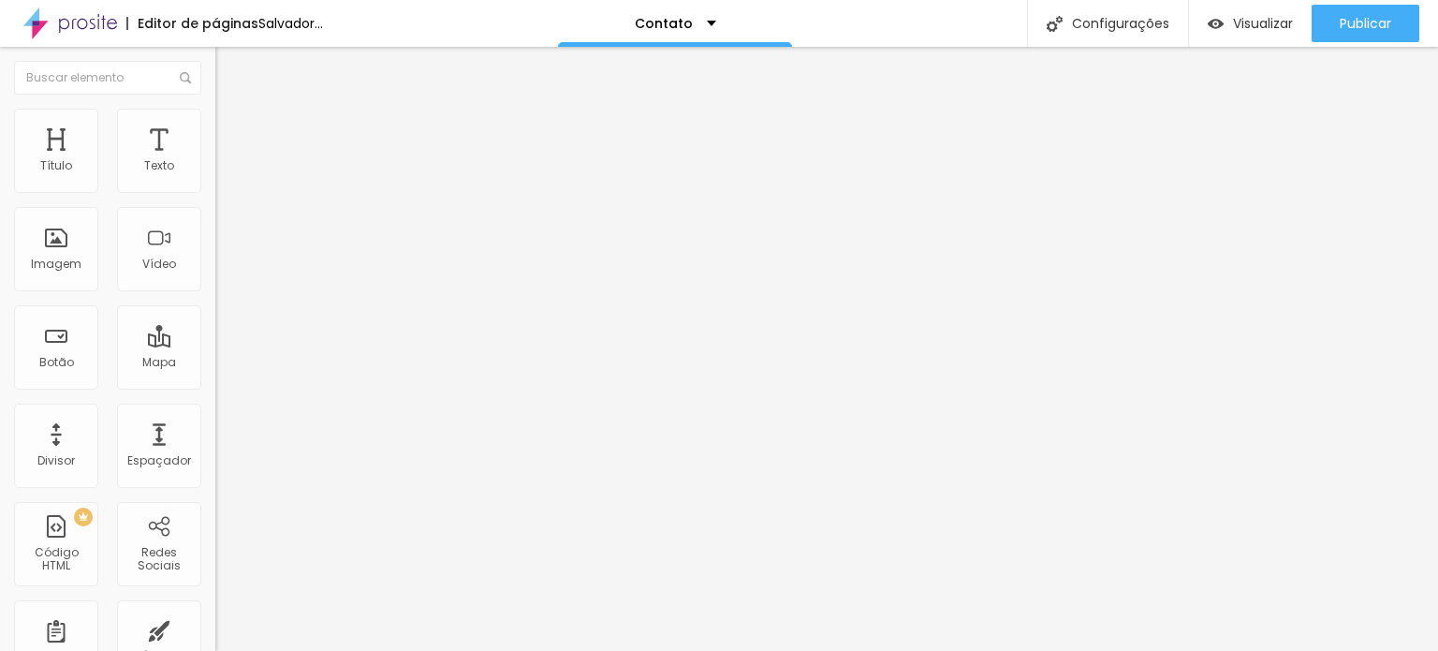
type input "6.7"
type input "6.8"
type input "7"
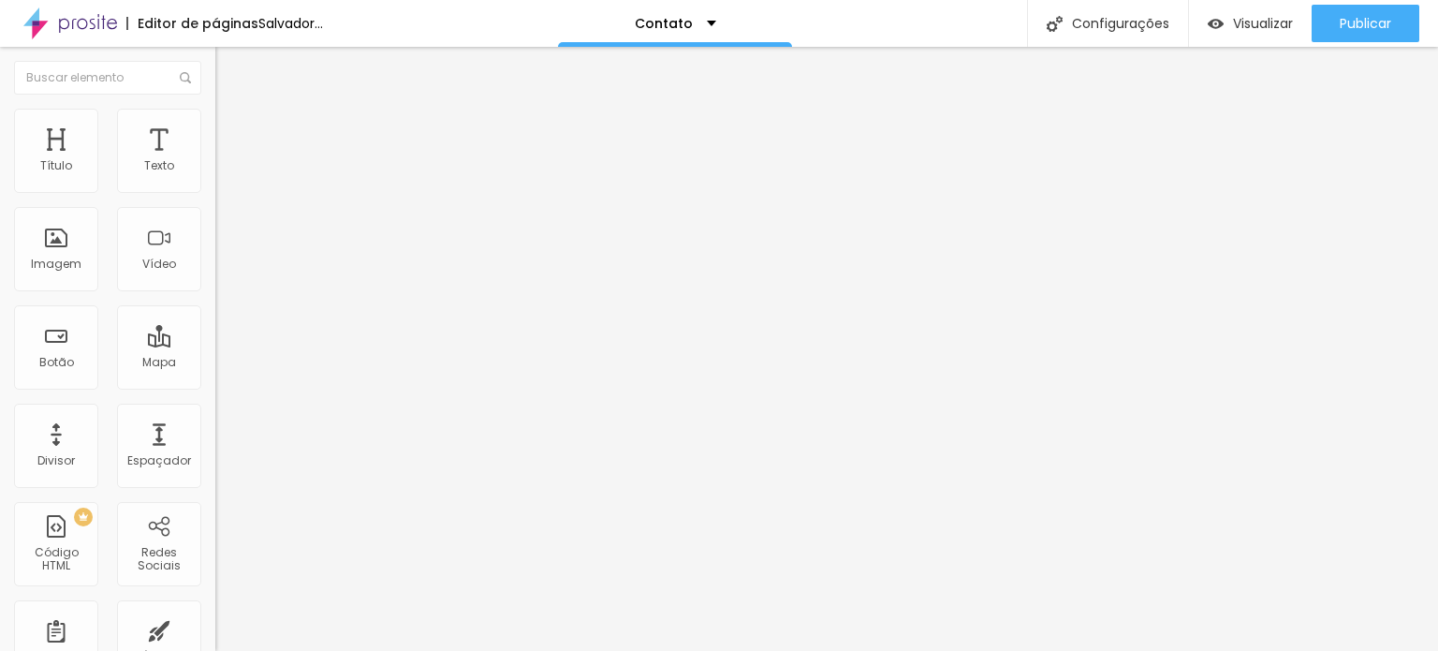
type input "6.9"
type input "6.3"
type input "3.2"
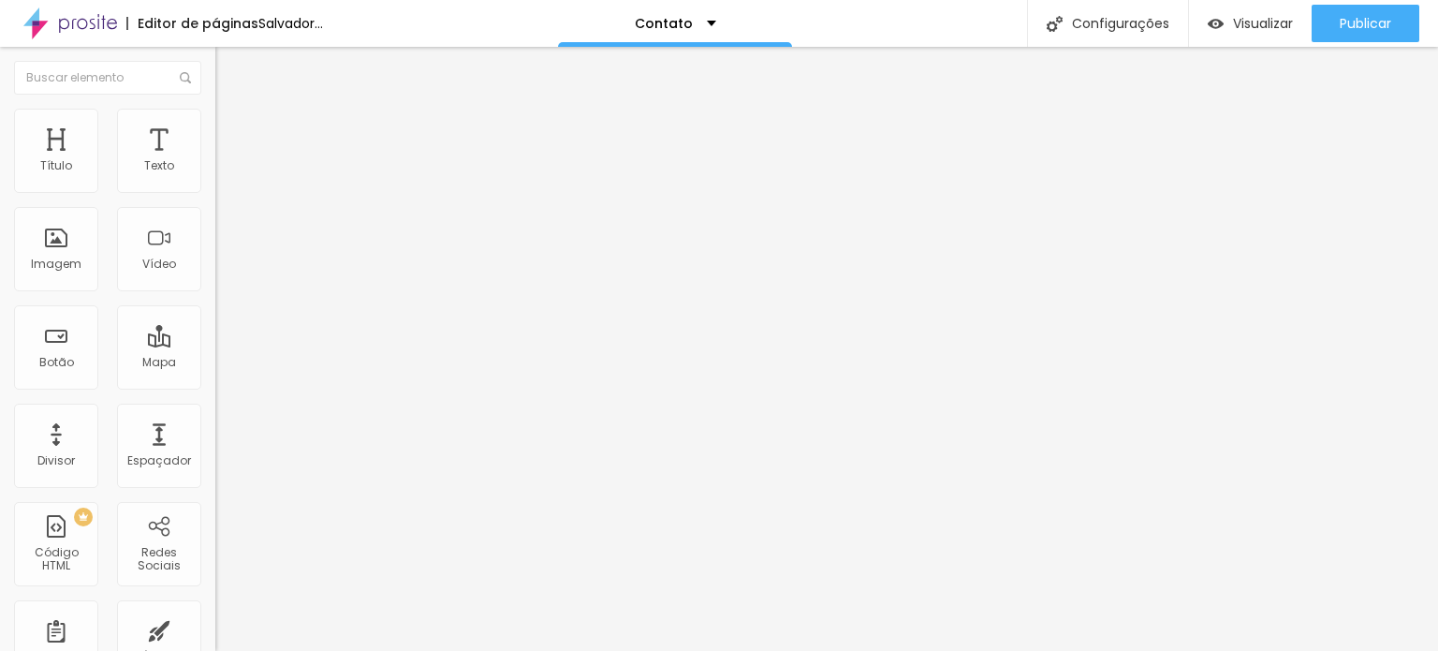
type input "3.2"
type input "2.7"
type input "2"
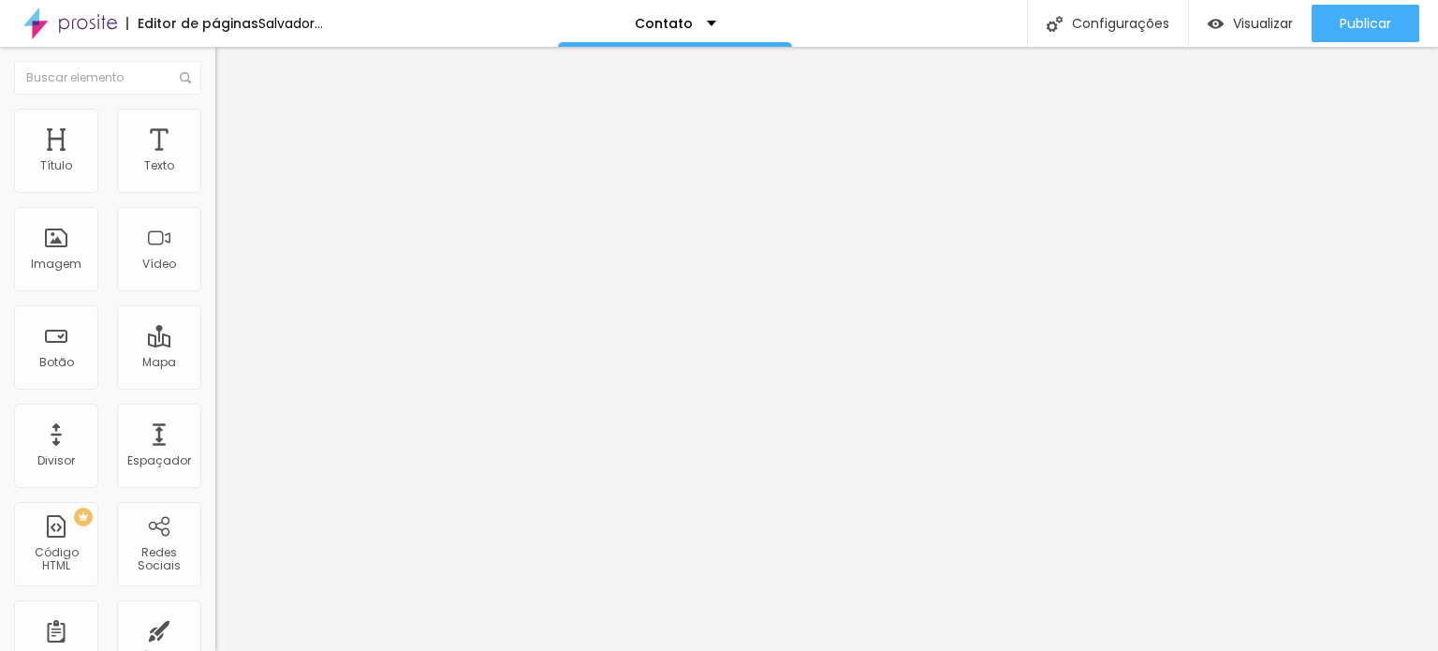
type input "1.5"
type input "0.9"
type input "0.5"
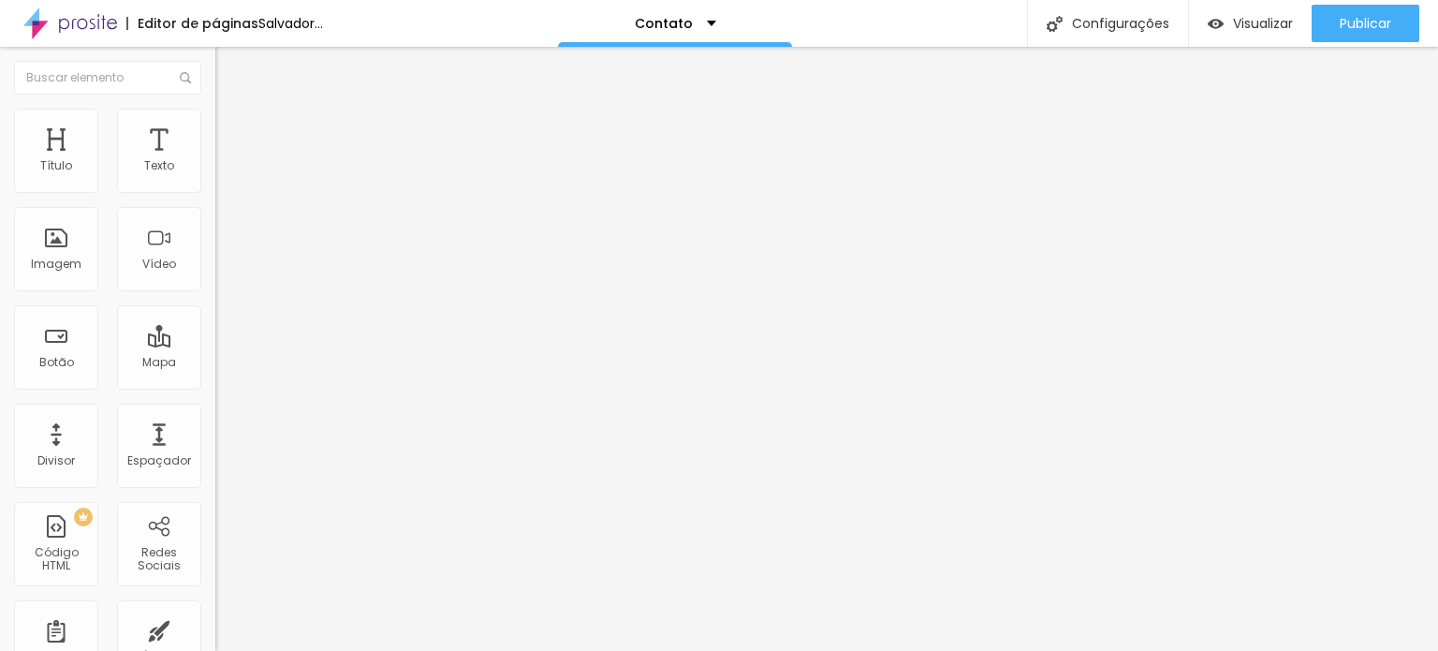
type input "0.5"
type input "0.1"
type input "0"
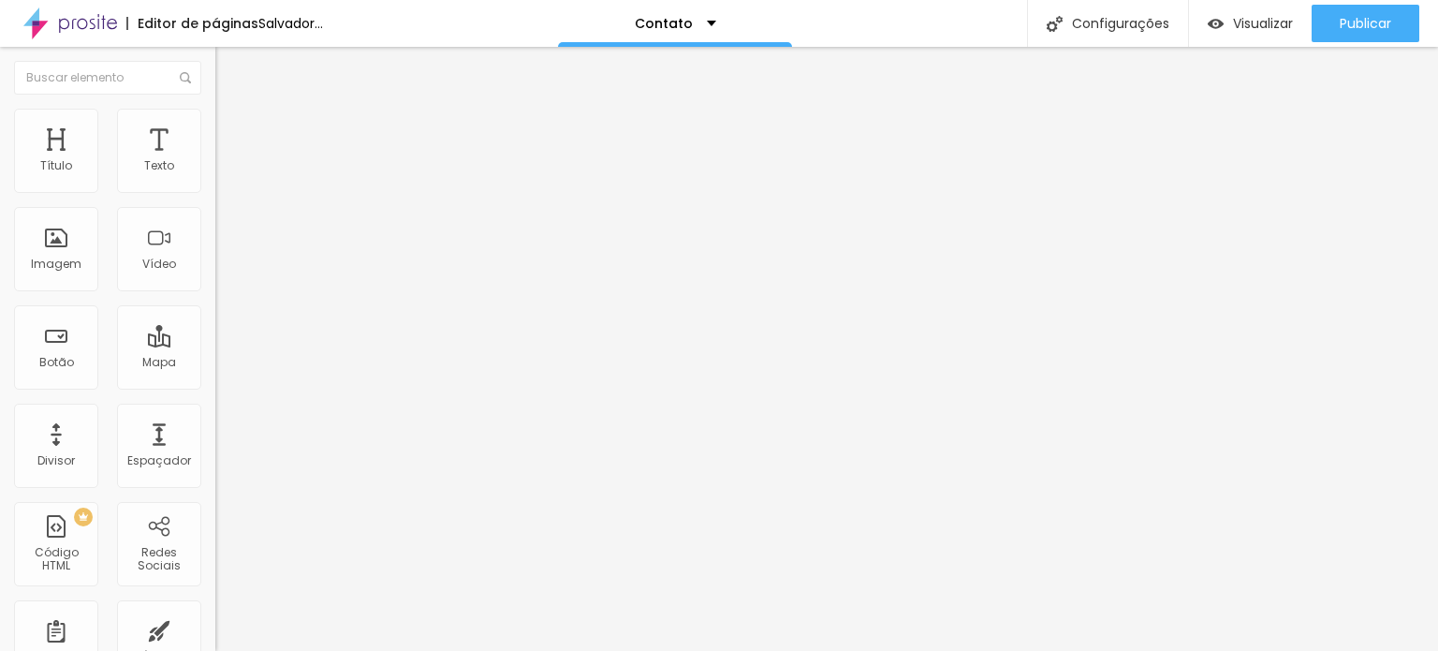
click at [215, 610] on input "range" at bounding box center [275, 617] width 121 height 15
type input "1.2"
type input "1"
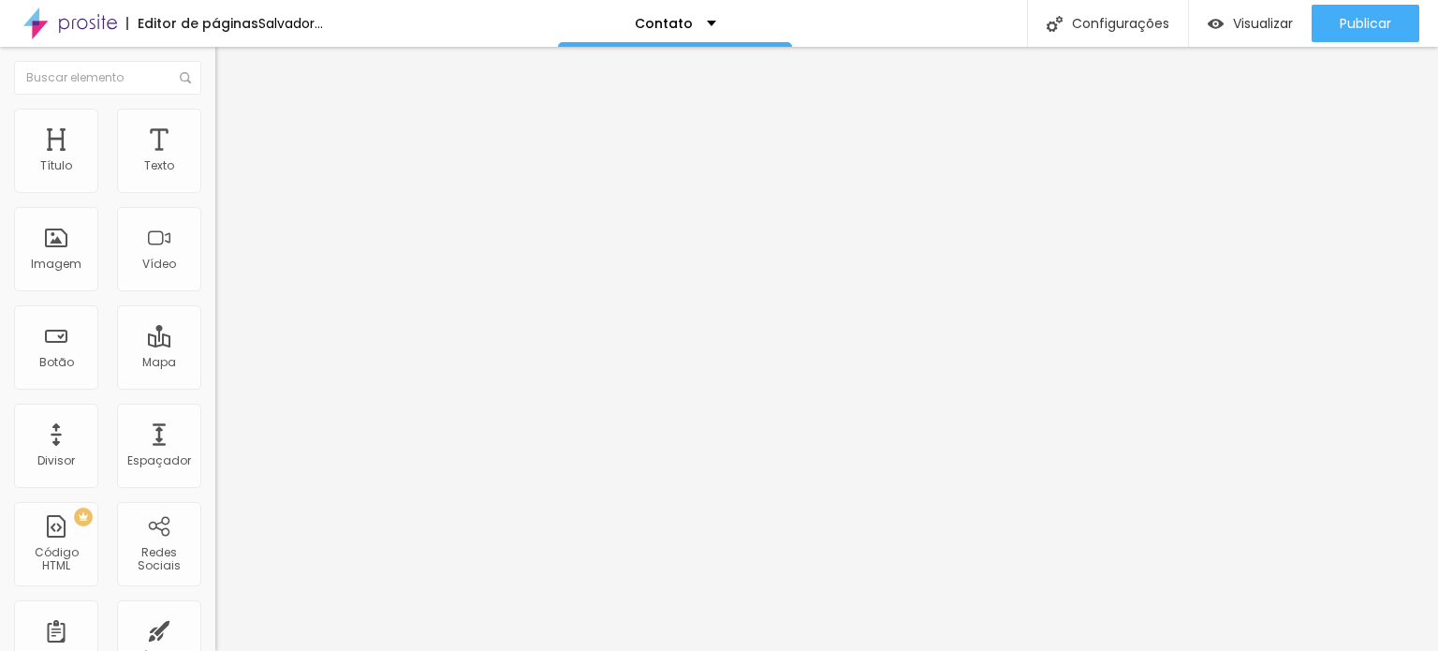
type input "0.9"
type input "0.8"
type input "0.7"
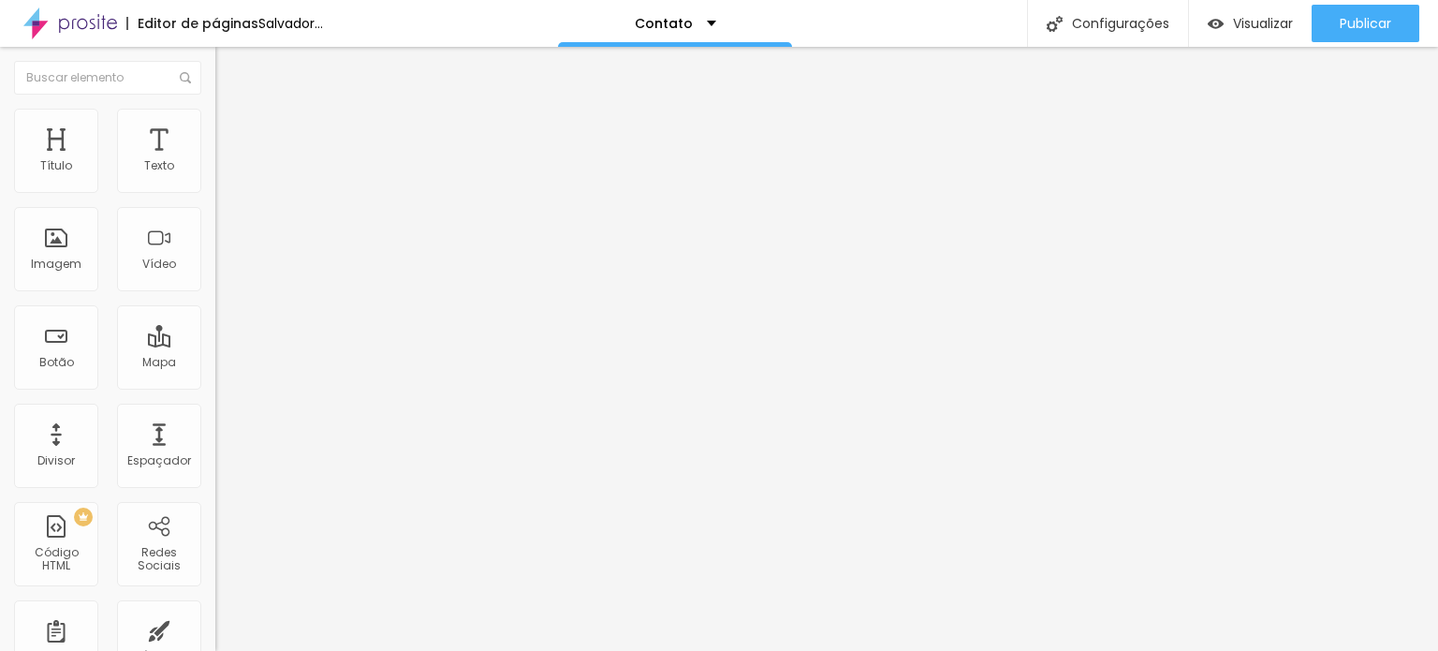
type input "0.7"
type input "0.8"
type input "2"
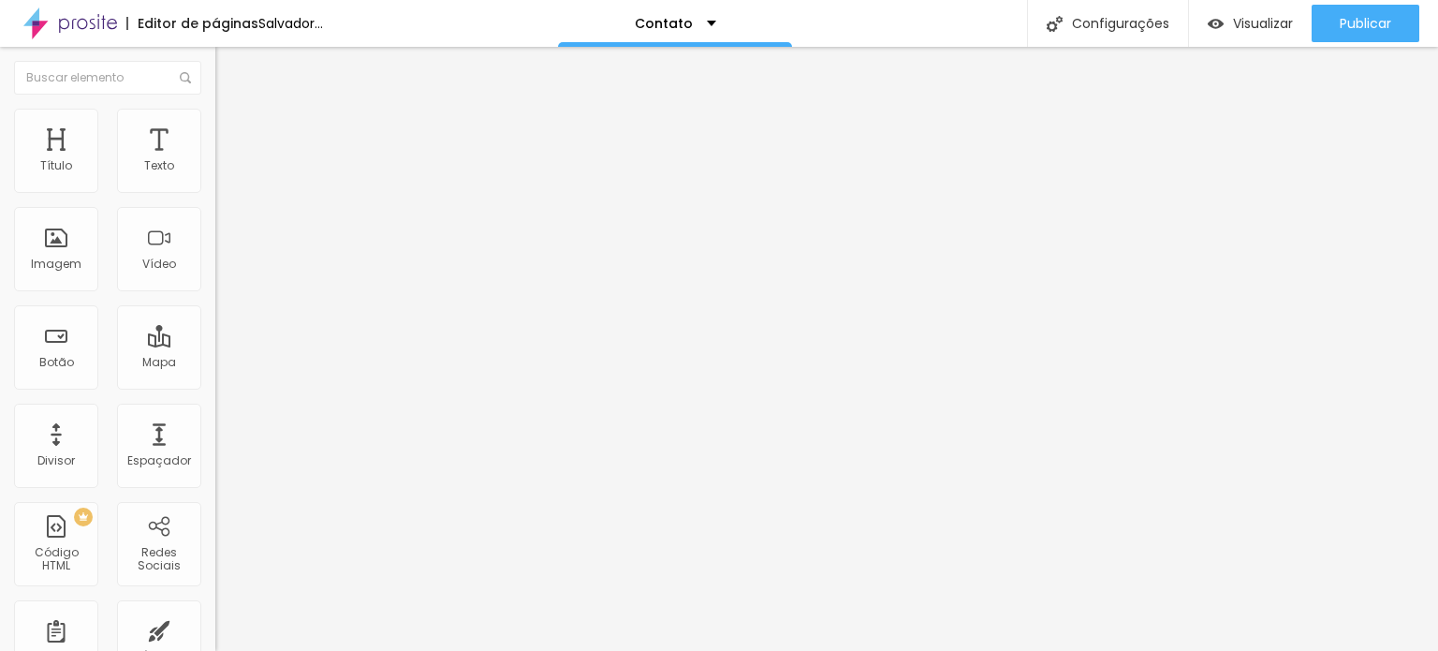
type input "1.9"
type input "1.8"
type input "1.7"
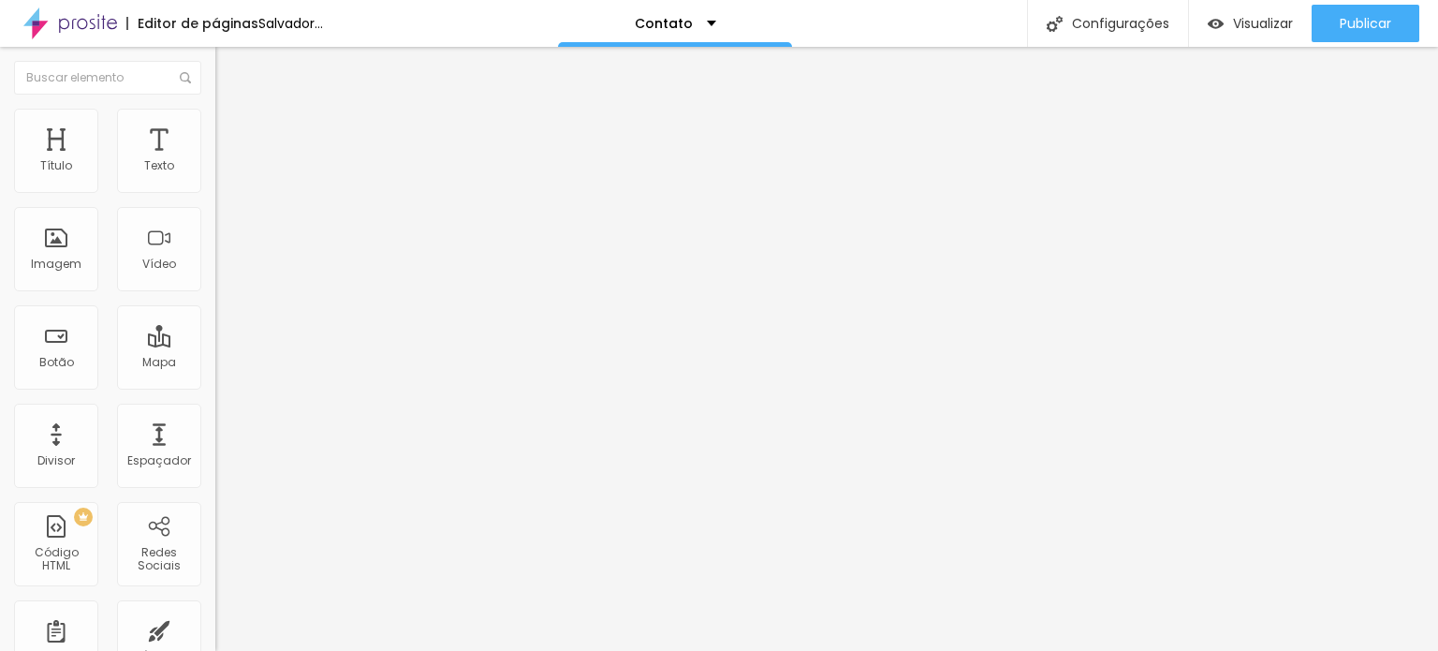
type input "1.7"
type input "1.6"
type input "1.5"
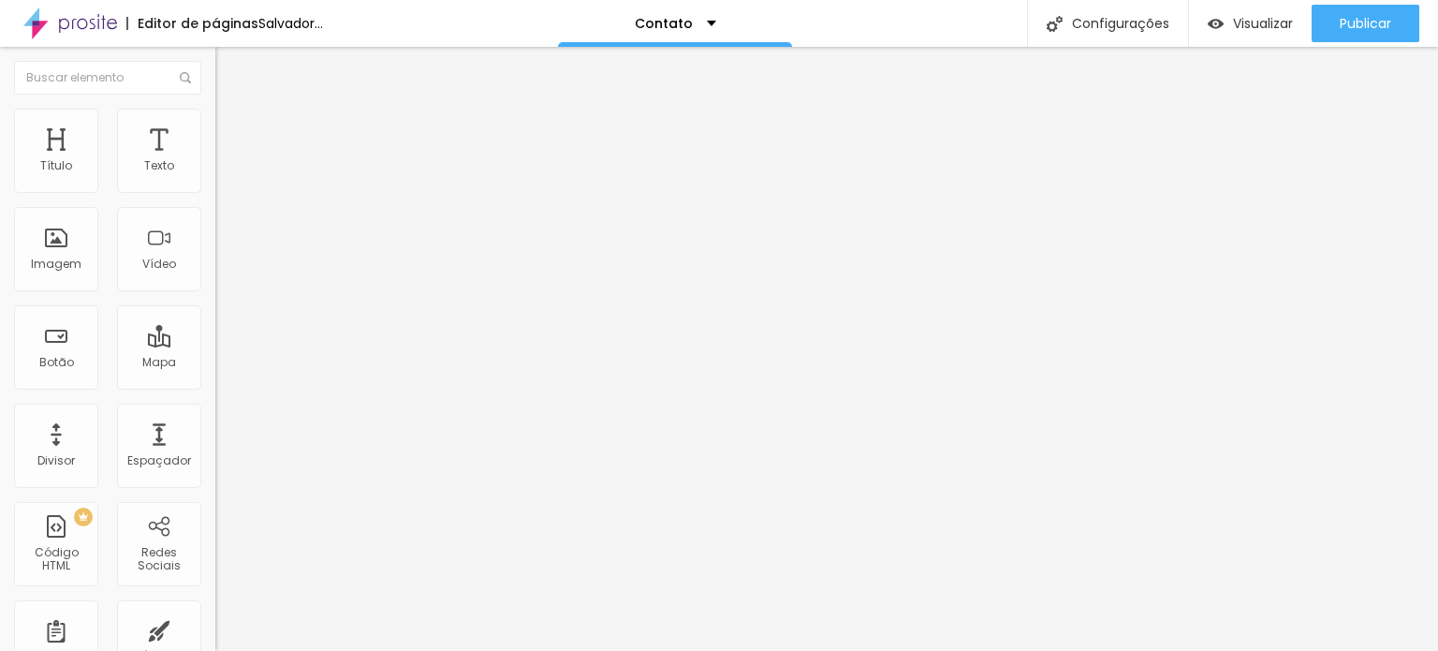
type input "1.4"
type input "1.3"
type input "1.2"
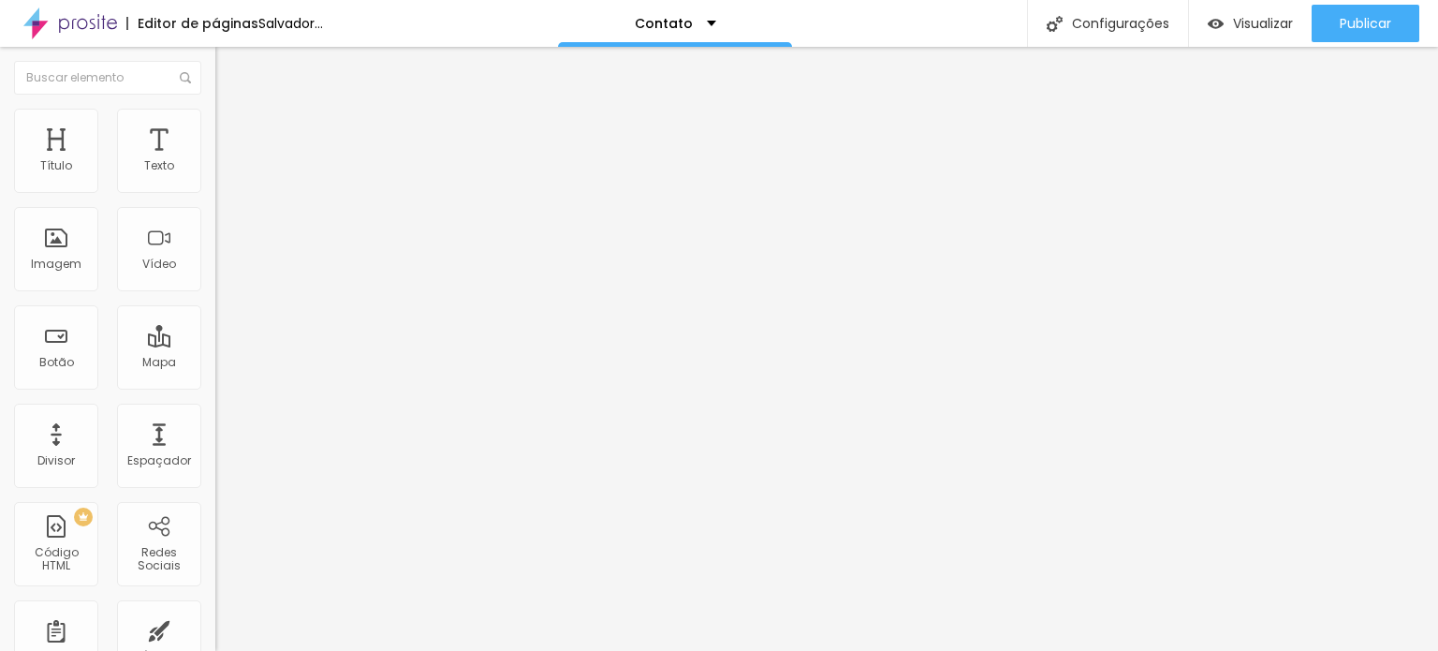
type input "1.2"
type input "1.1"
type input "1"
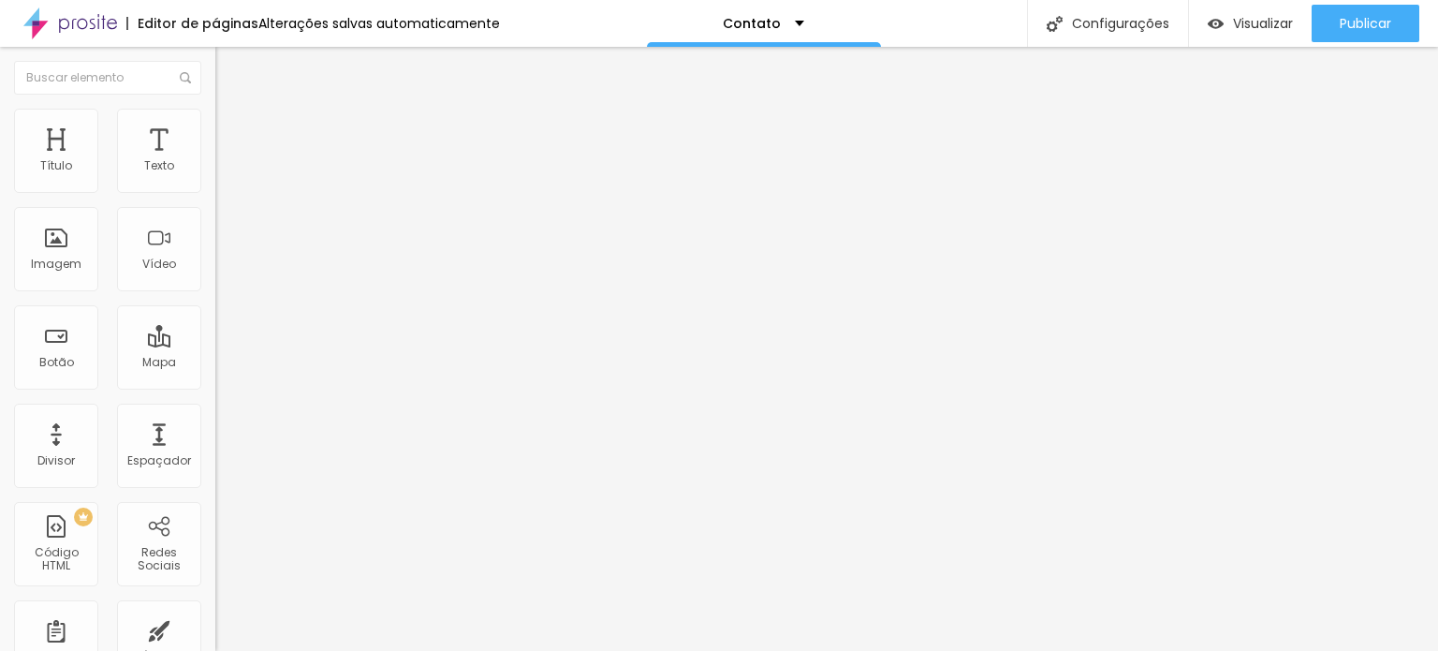
type input "0.9"
type input "0.8"
type input "0.7"
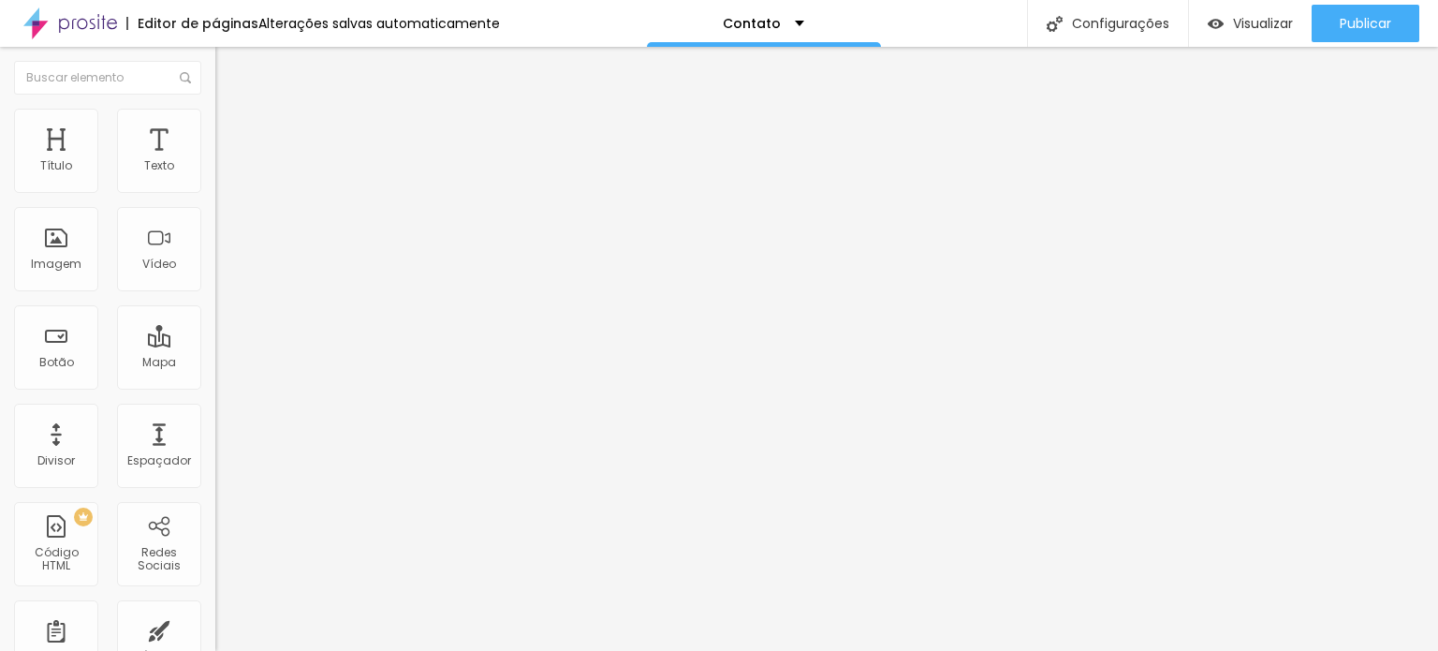
type input "0.7"
type input "0.8"
type input "1.2"
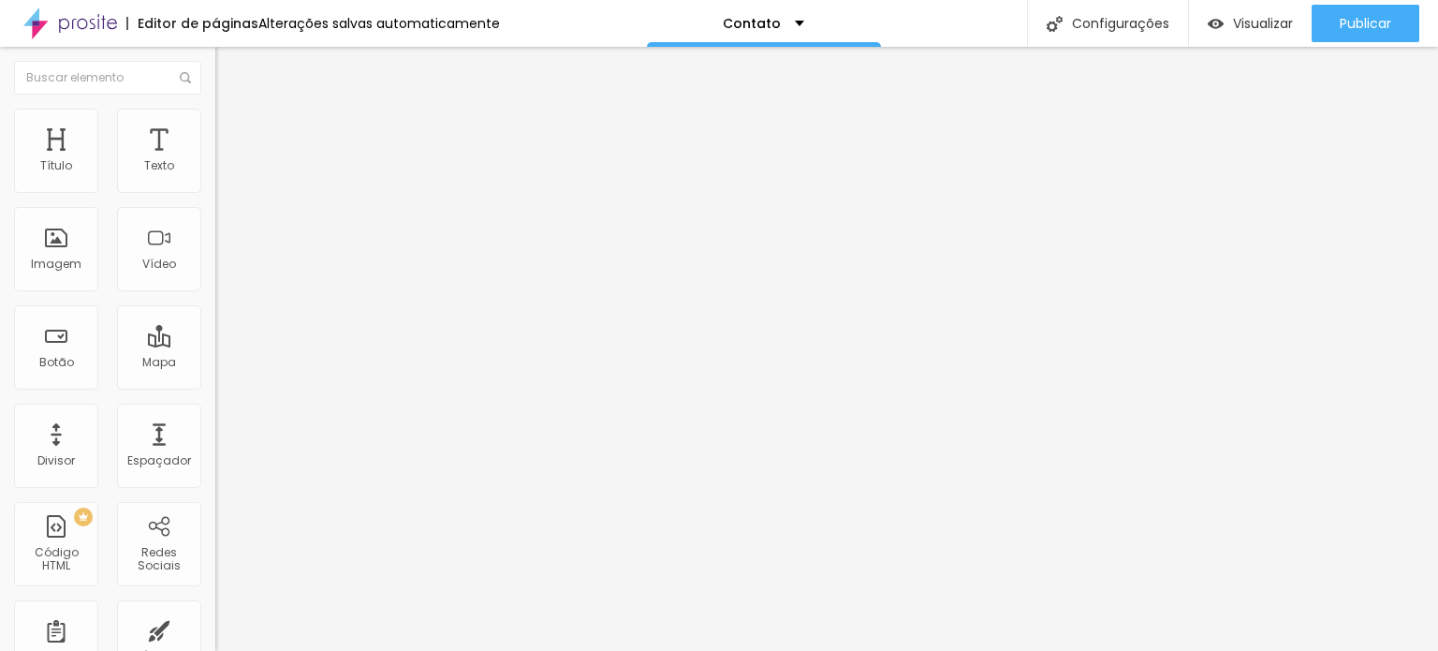
type input "1.3"
type input "1.2"
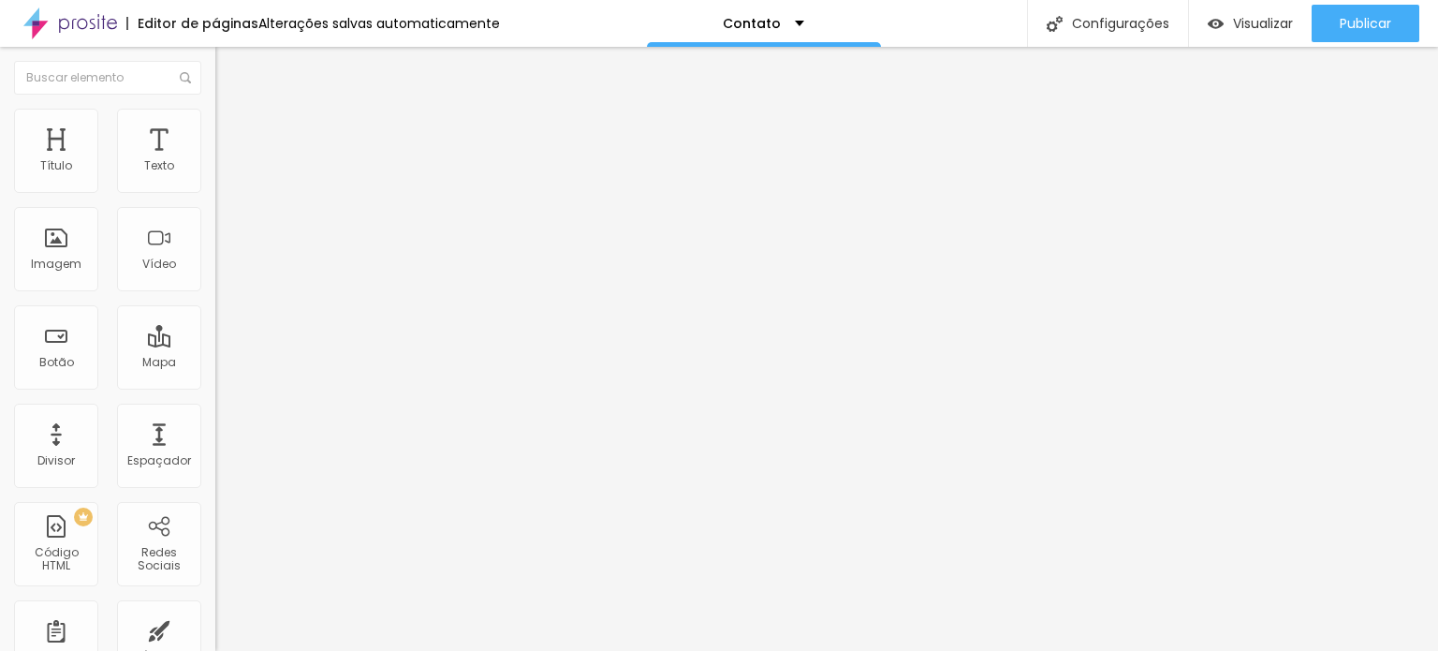
type input "1"
type input "9"
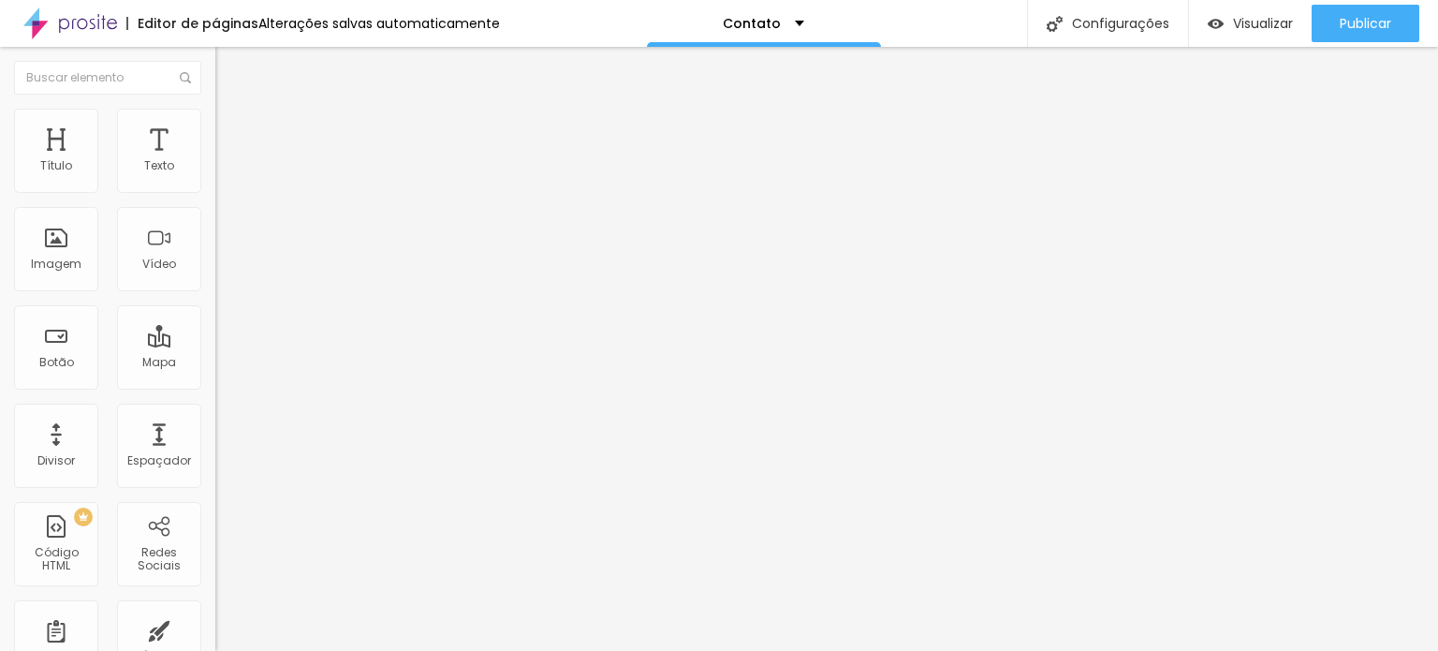
type input "10"
type input "11"
type input "13"
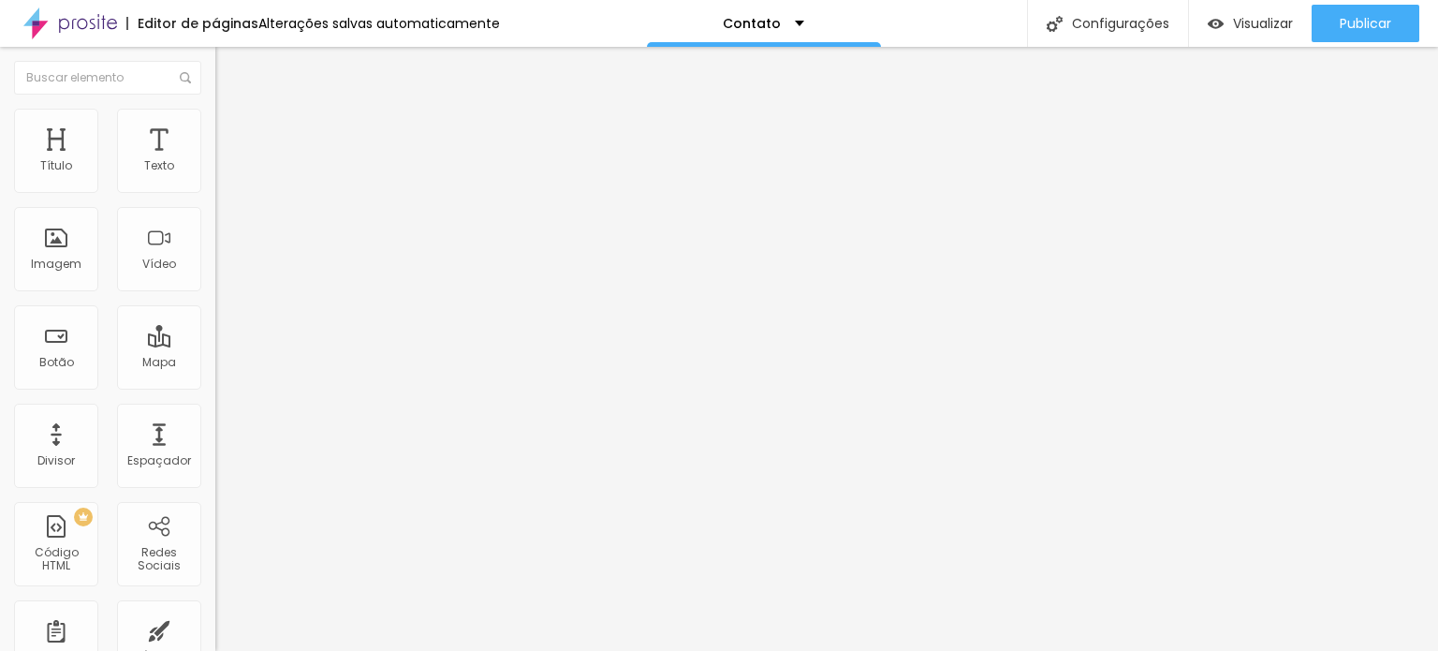
type input "13"
type input "20"
type input "19"
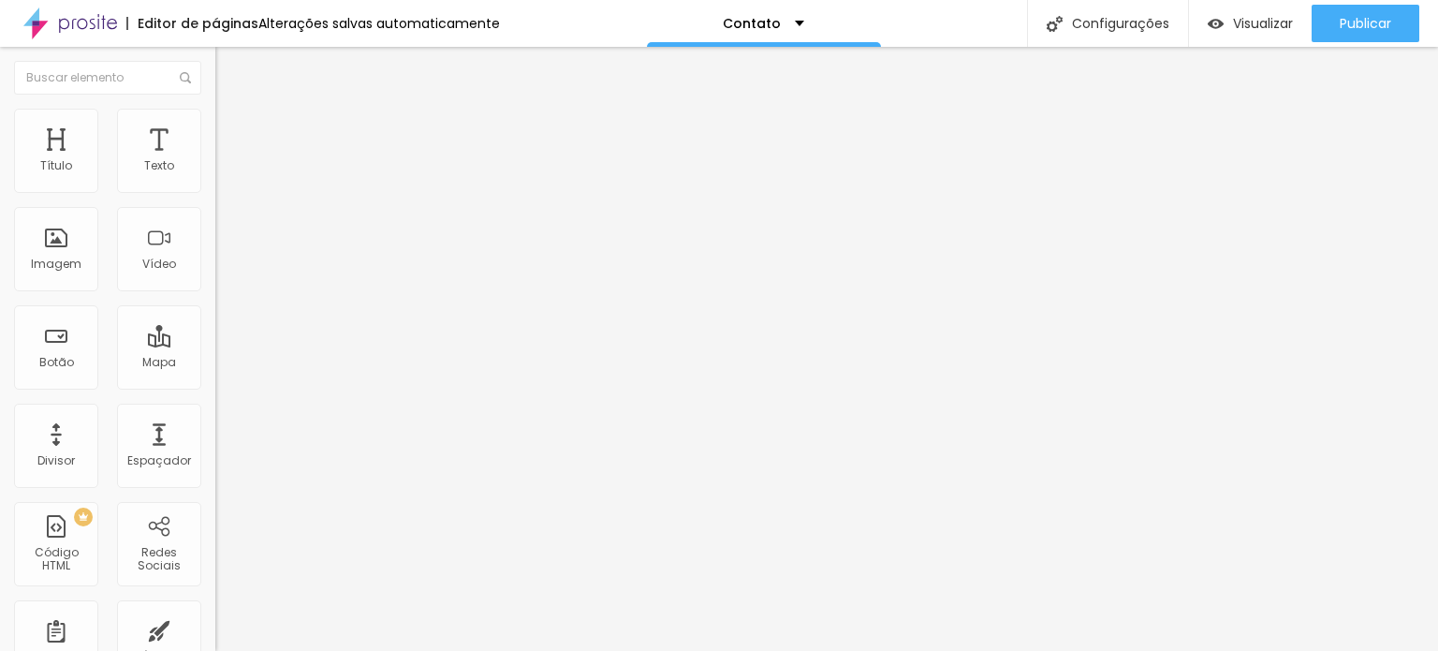
type input "14"
type input "4"
type input "3"
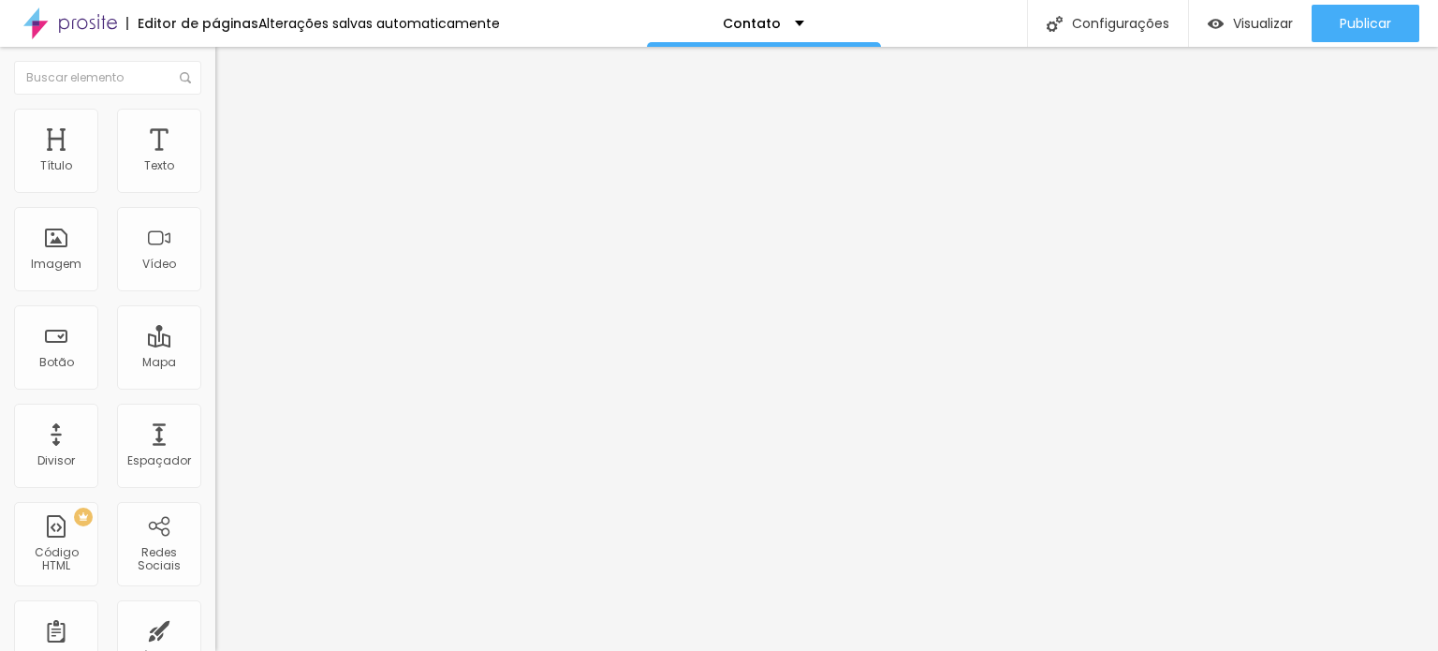
type input "3"
type input "2"
type input "0"
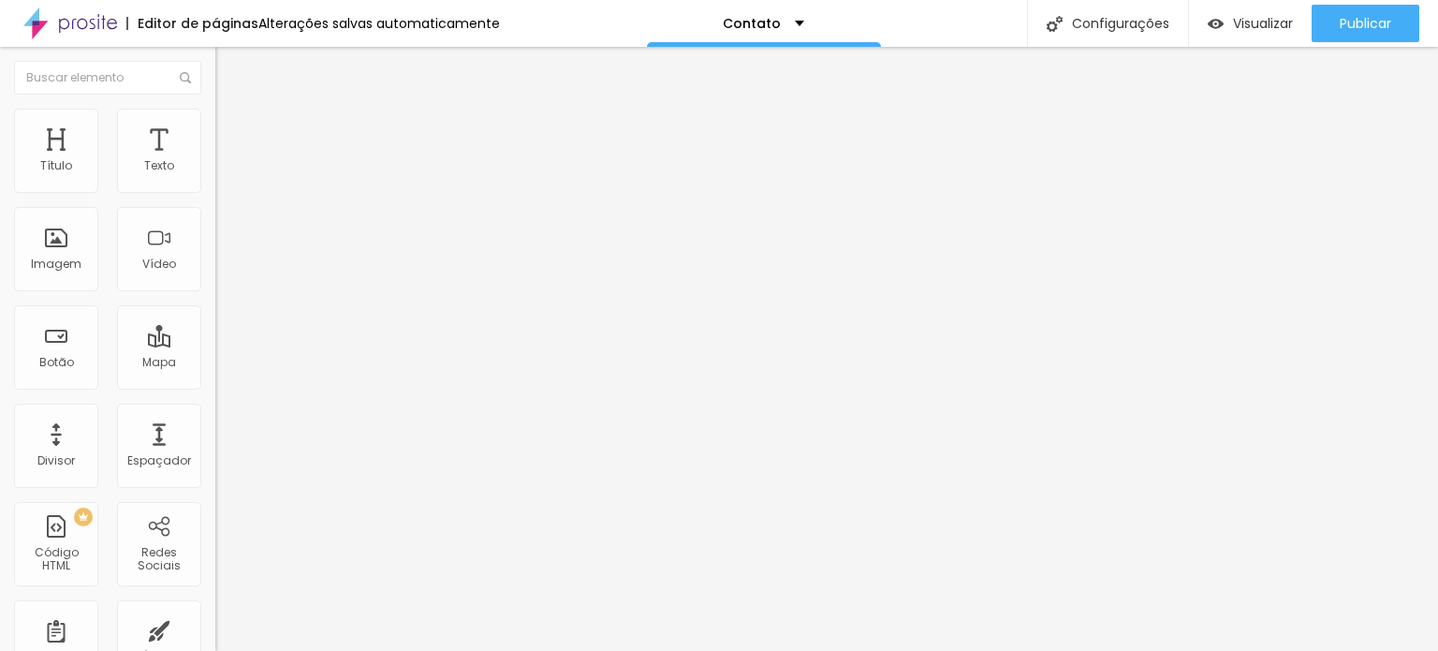
drag, startPoint x: 44, startPoint y: 290, endPoint x: 23, endPoint y: 286, distance: 21.1
click at [89, 19] on img at bounding box center [70, 23] width 94 height 47
